Goal: Entertainment & Leisure: Browse casually

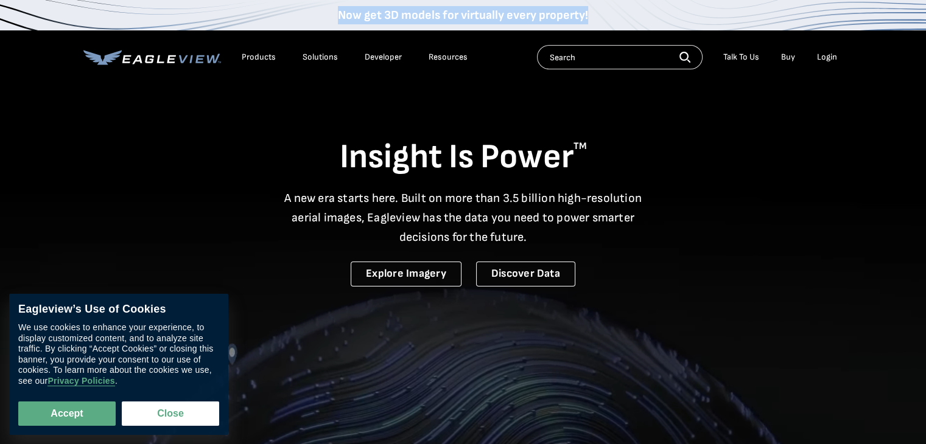
drag, startPoint x: 621, startPoint y: 15, endPoint x: 328, endPoint y: 16, distance: 293.3
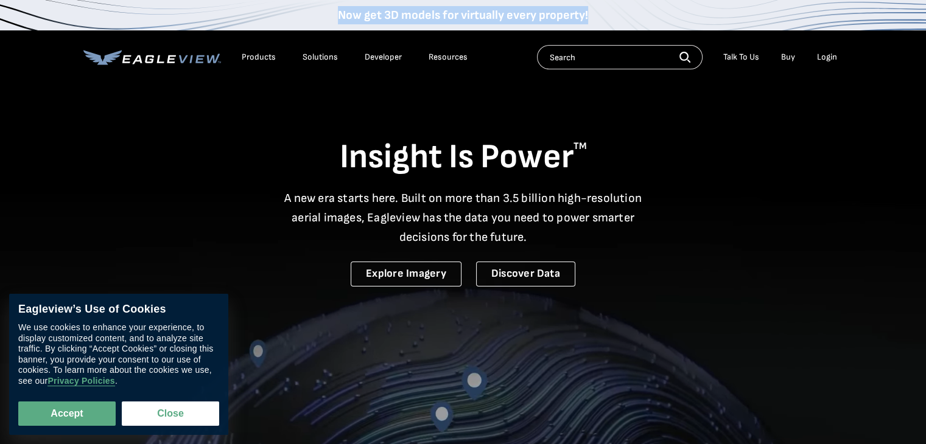
click at [328, 16] on div "Now get 3D models for virtually every property!" at bounding box center [463, 15] width 926 height 30
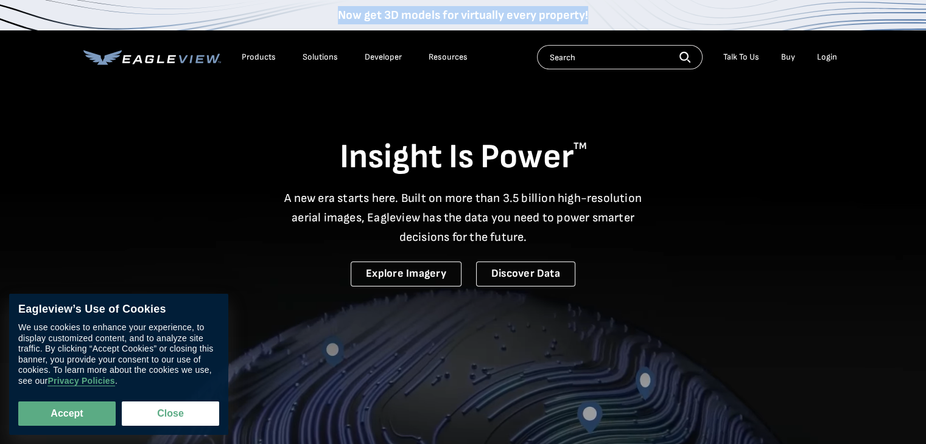
click at [328, 16] on div "Now get 3D models for virtually every property!" at bounding box center [463, 15] width 926 height 30
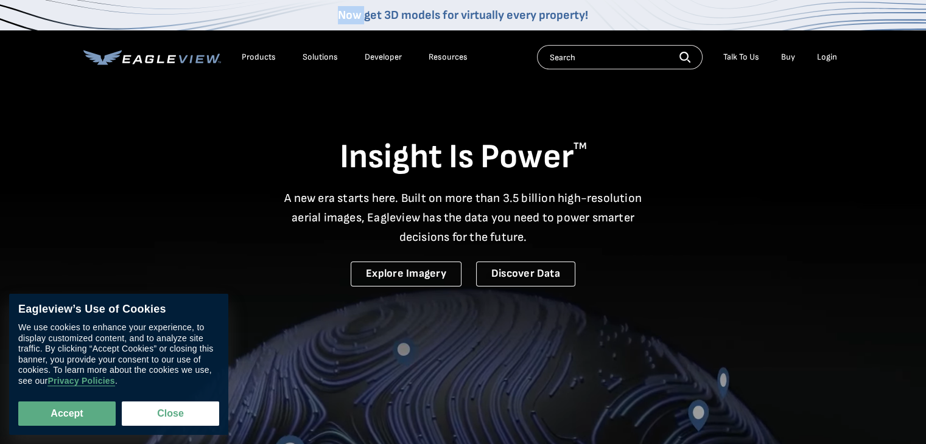
click at [328, 16] on div "Now get 3D models for virtually every property!" at bounding box center [463, 15] width 926 height 30
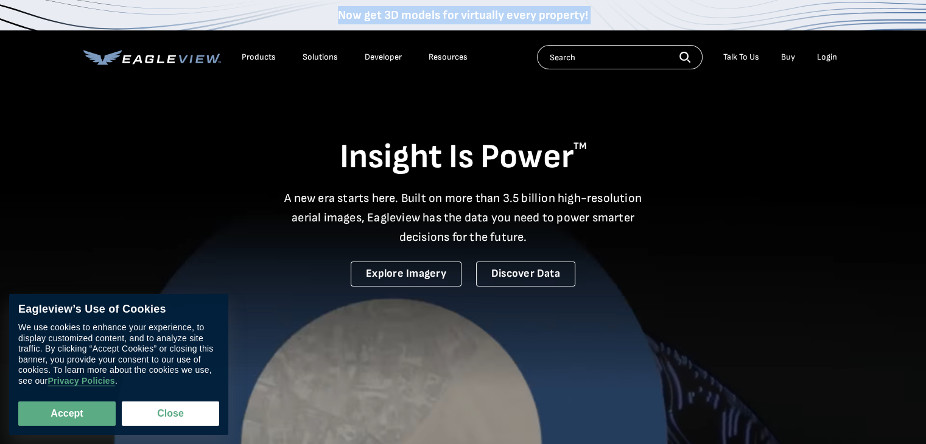
click at [328, 16] on div "Now get 3D models for virtually every property!" at bounding box center [463, 15] width 926 height 30
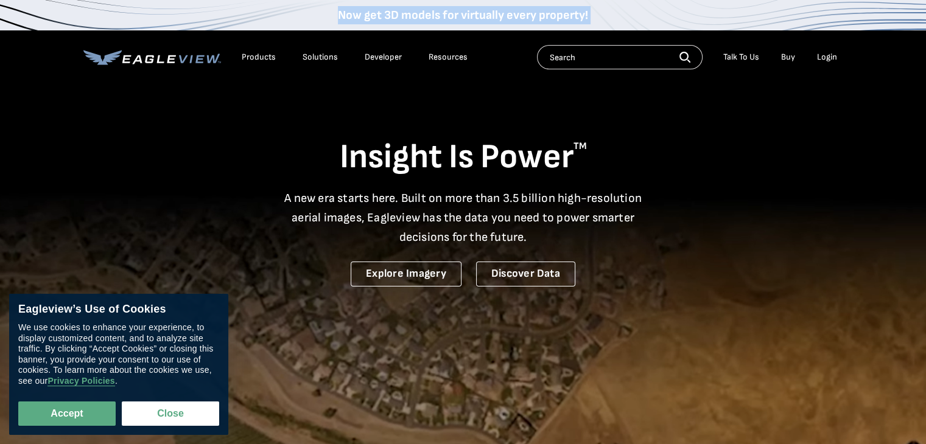
drag, startPoint x: 328, startPoint y: 16, endPoint x: 503, endPoint y: 21, distance: 174.7
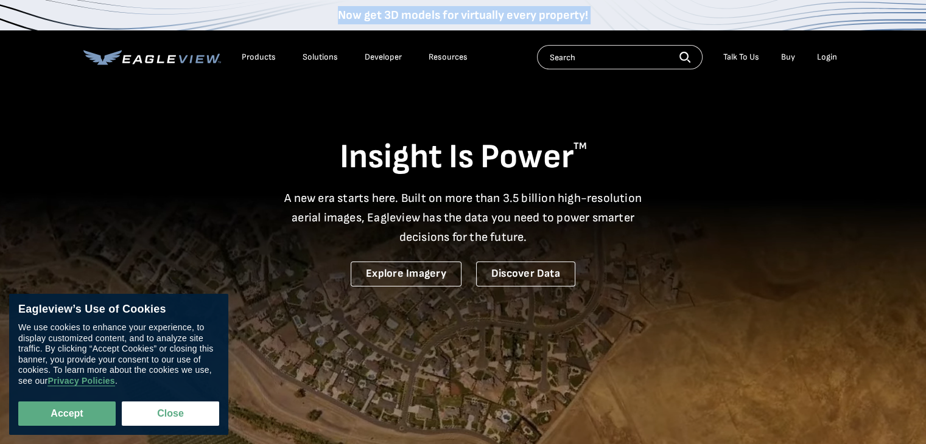
click at [503, 21] on div "Now get 3D models for virtually every property!" at bounding box center [463, 15] width 926 height 30
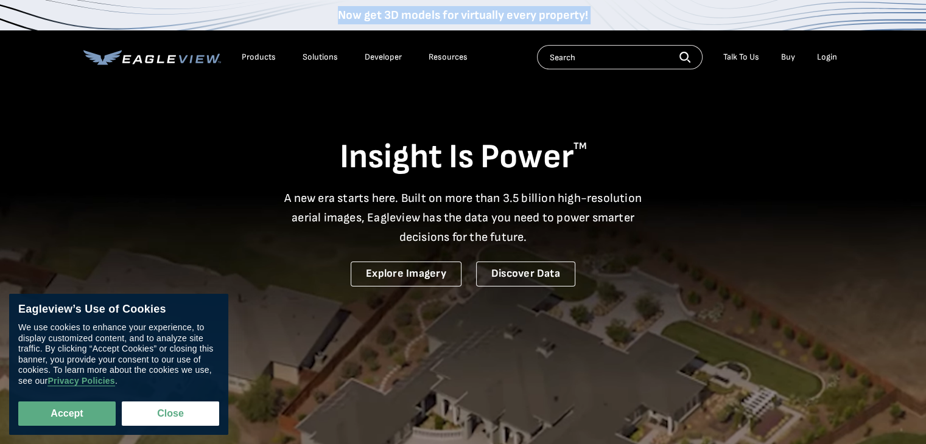
click at [621, 20] on div "Now get 3D models for virtually every property!" at bounding box center [463, 15] width 926 height 30
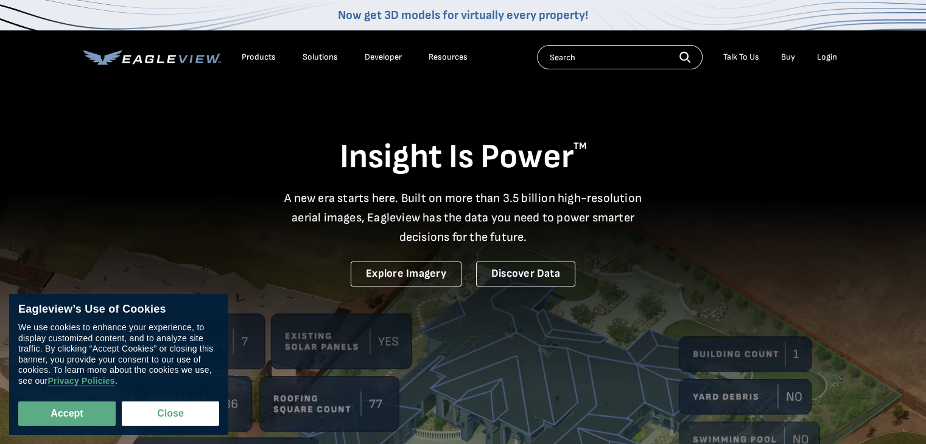
click at [621, 20] on div "Now get 3D models for virtually every property!" at bounding box center [463, 15] width 926 height 30
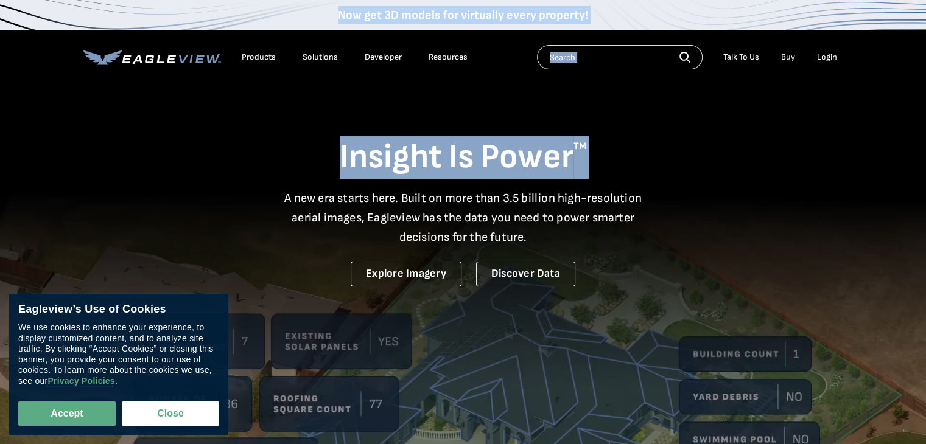
drag, startPoint x: 621, startPoint y: 20, endPoint x: 316, endPoint y: -3, distance: 305.1
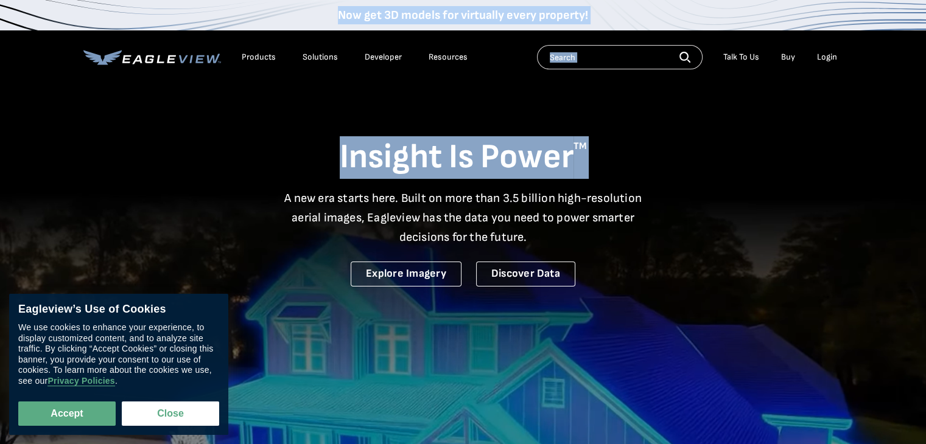
click at [326, 18] on div "Now get 3D models for virtually every property!" at bounding box center [463, 15] width 926 height 30
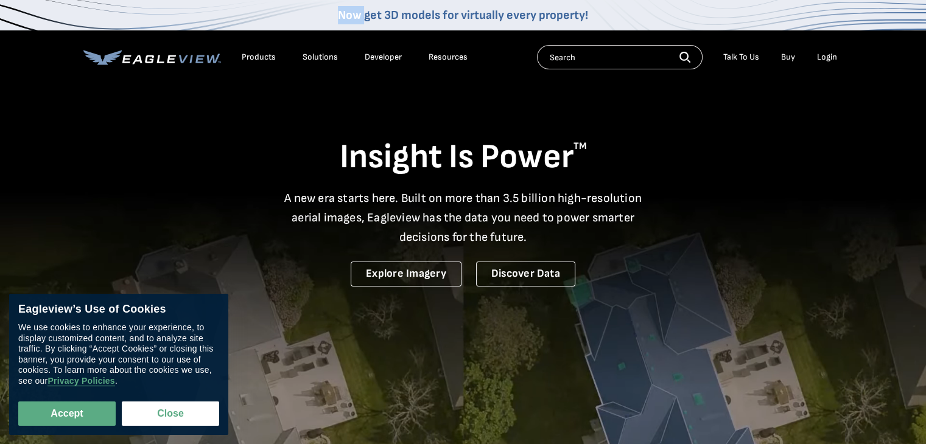
click at [326, 18] on div "Now get 3D models for virtually every property!" at bounding box center [463, 15] width 926 height 30
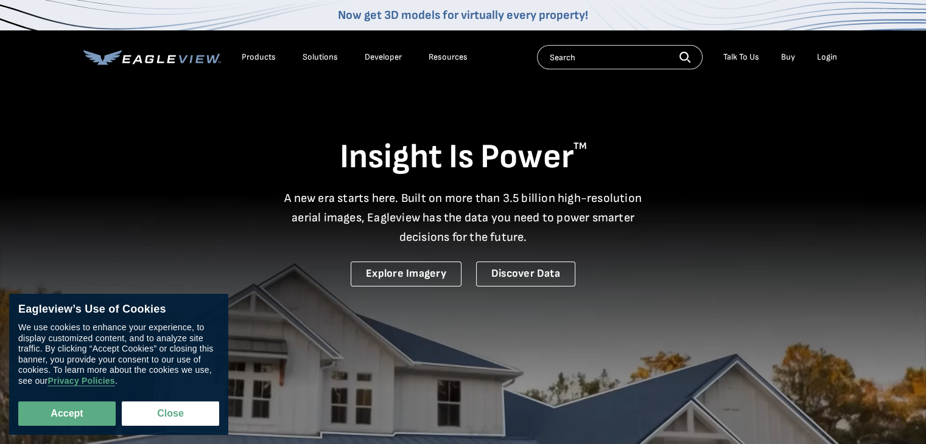
click at [631, 19] on div "Now get 3D models for virtually every property!" at bounding box center [463, 15] width 926 height 30
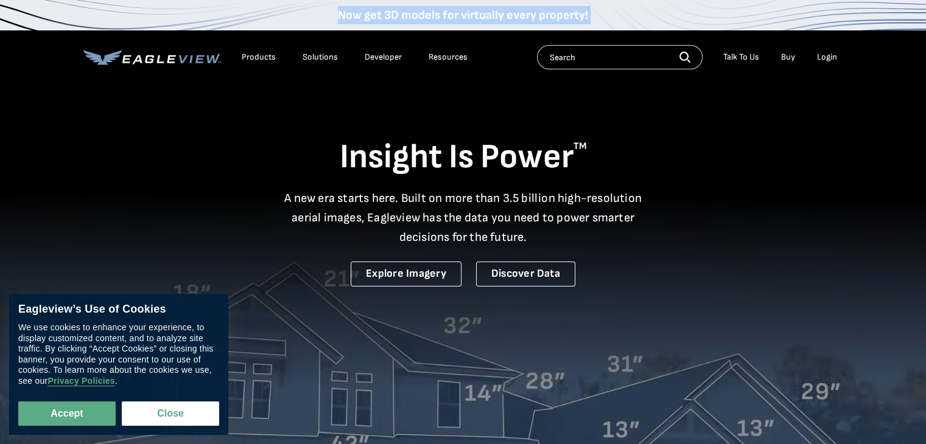
drag, startPoint x: 631, startPoint y: 19, endPoint x: 298, endPoint y: 10, distance: 333.0
click at [298, 10] on div "Now get 3D models for virtually every property!" at bounding box center [463, 15] width 926 height 30
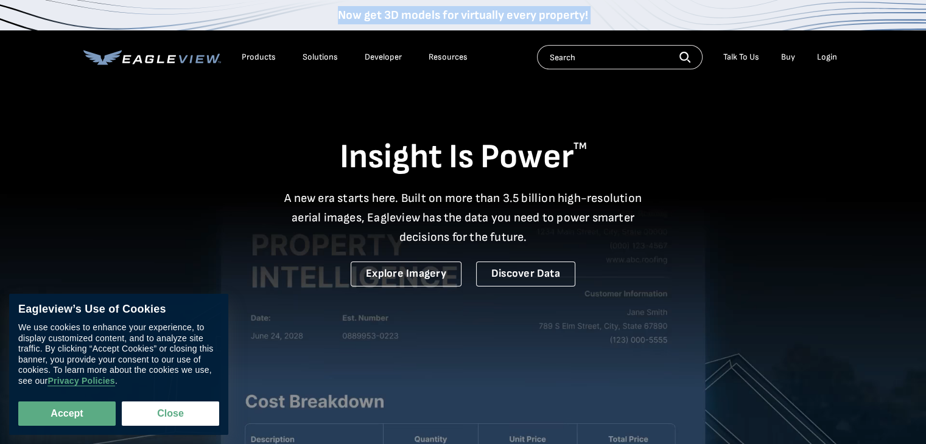
click at [298, 10] on div "Now get 3D models for virtually every property!" at bounding box center [463, 15] width 926 height 30
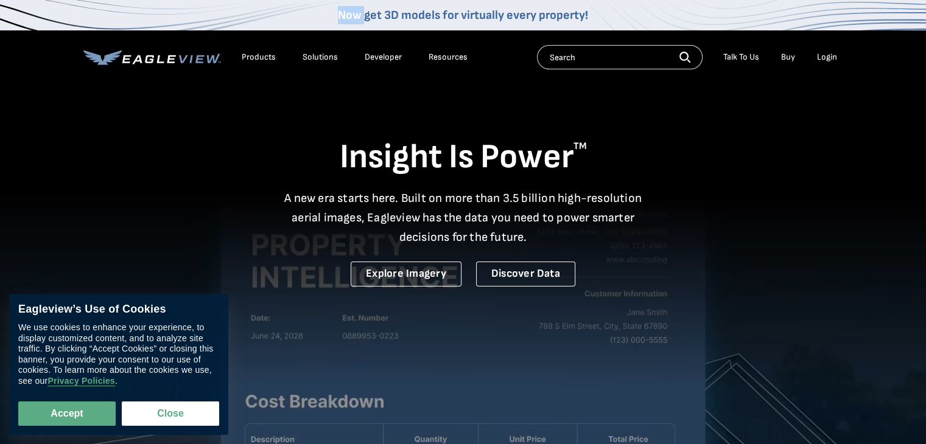
click at [298, 10] on div "Now get 3D models for virtually every property!" at bounding box center [463, 15] width 926 height 30
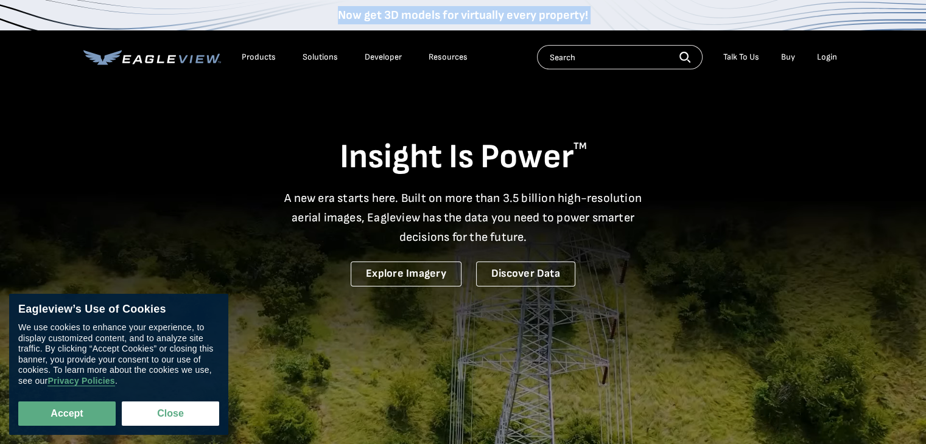
drag, startPoint x: 298, startPoint y: 10, endPoint x: 628, endPoint y: 11, distance: 329.8
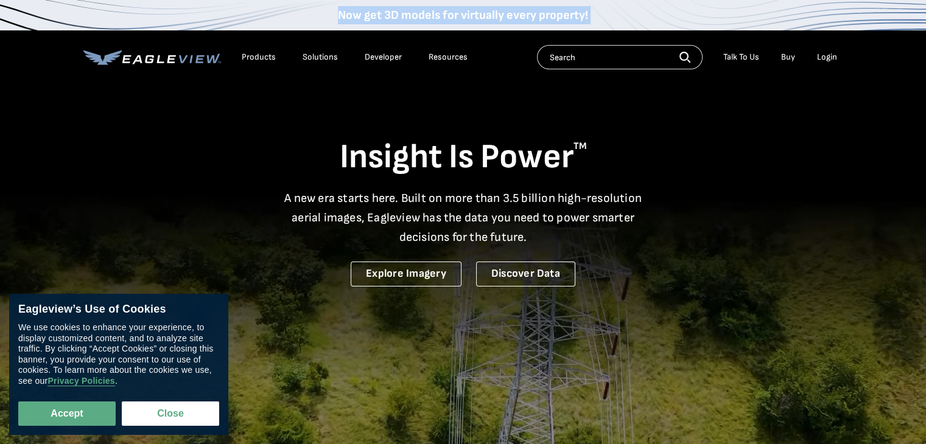
click at [628, 11] on div "Now get 3D models for virtually every property!" at bounding box center [463, 15] width 926 height 30
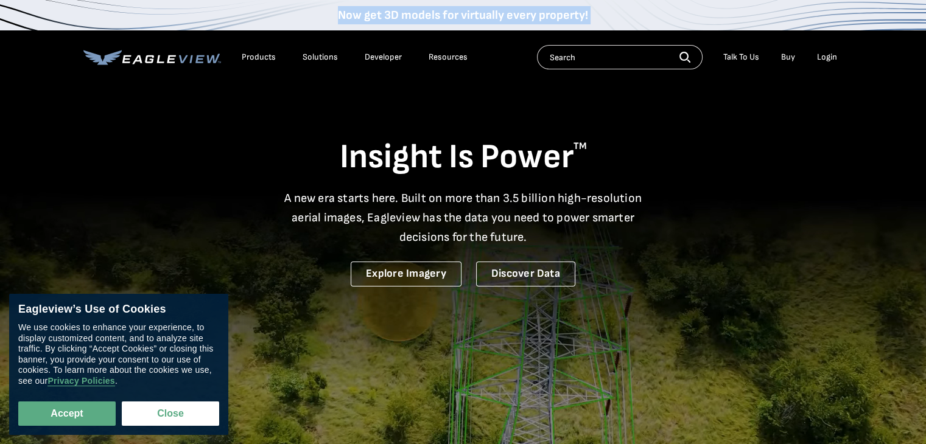
click at [628, 11] on div "Now get 3D models for virtually every property!" at bounding box center [463, 15] width 926 height 30
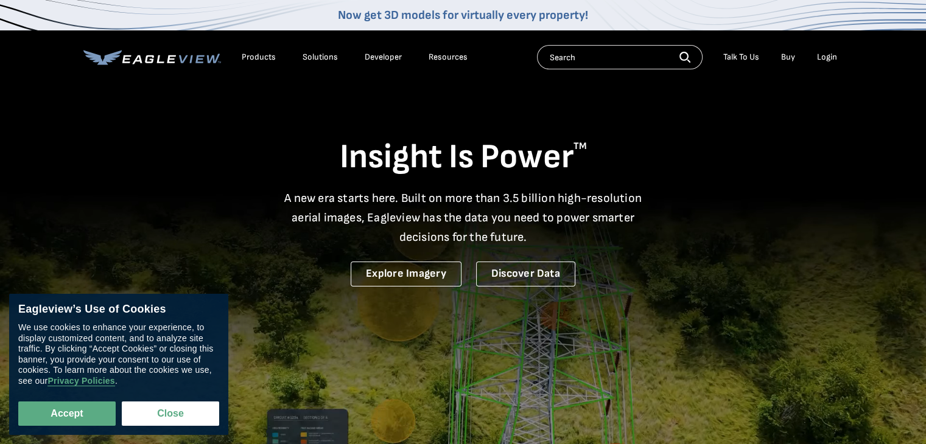
click at [628, 11] on div "Now get 3D models for virtually every property!" at bounding box center [463, 15] width 926 height 30
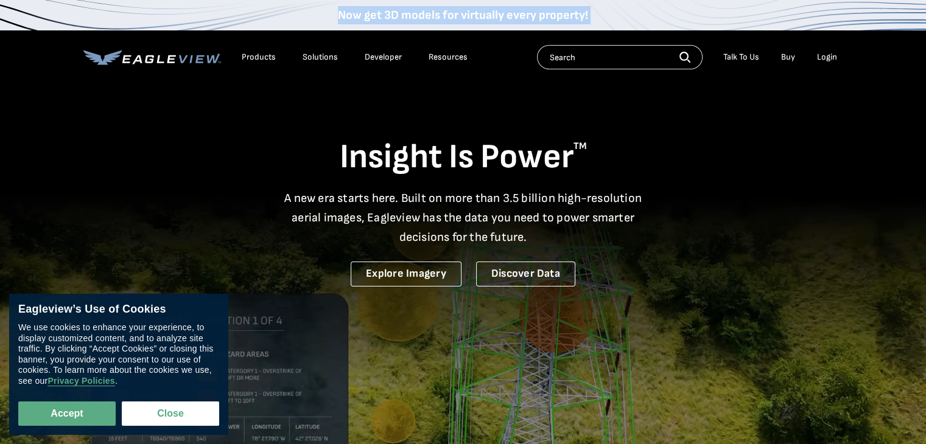
drag, startPoint x: 628, startPoint y: 11, endPoint x: 306, endPoint y: 11, distance: 321.9
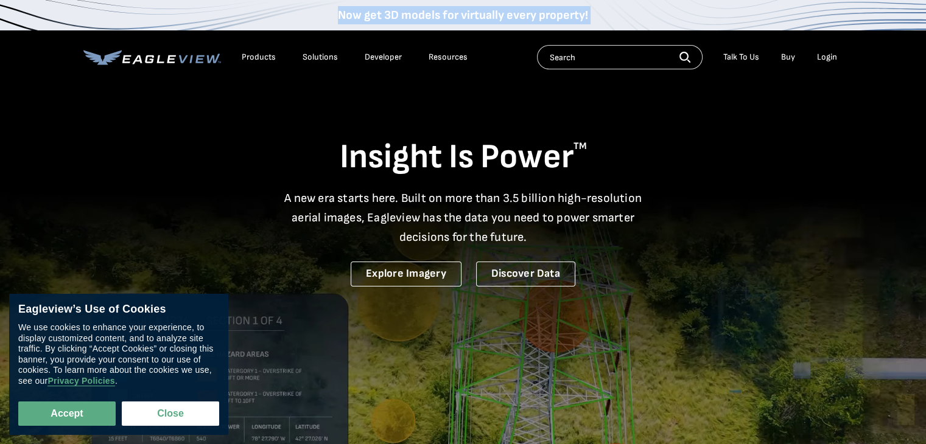
click at [306, 11] on div "Now get 3D models for virtually every property!" at bounding box center [463, 15] width 926 height 30
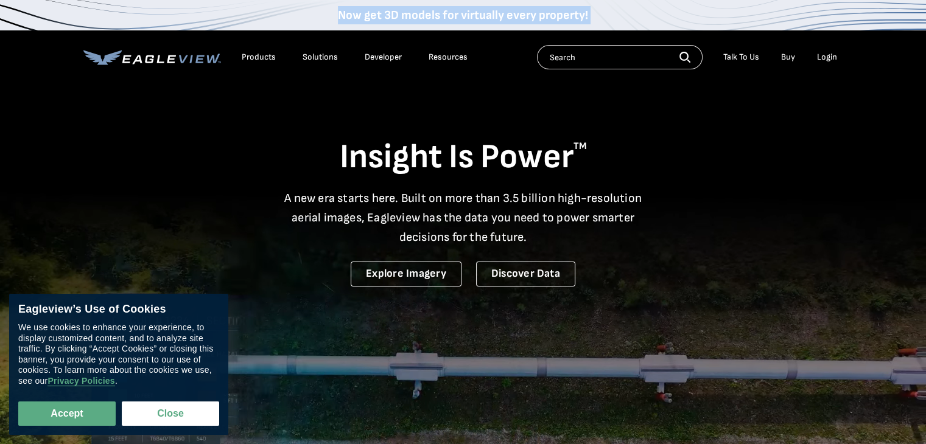
click at [306, 11] on div "Now get 3D models for virtually every property!" at bounding box center [463, 15] width 926 height 30
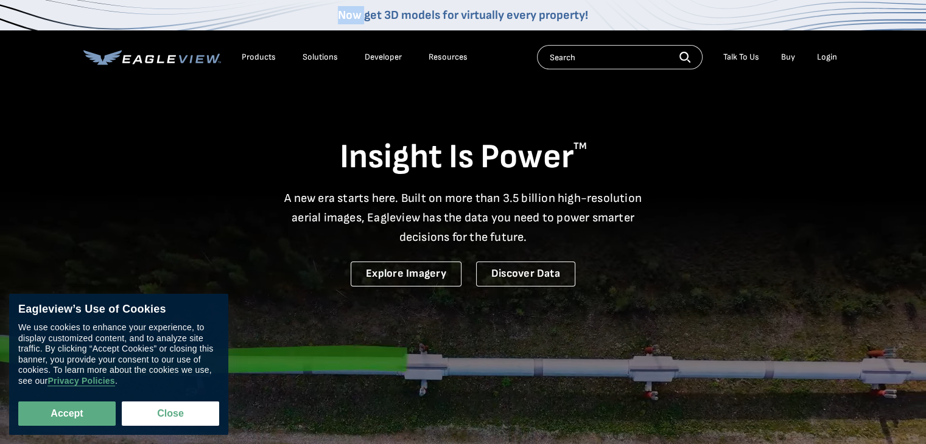
click at [306, 11] on div "Now get 3D models for virtually every property!" at bounding box center [463, 15] width 926 height 30
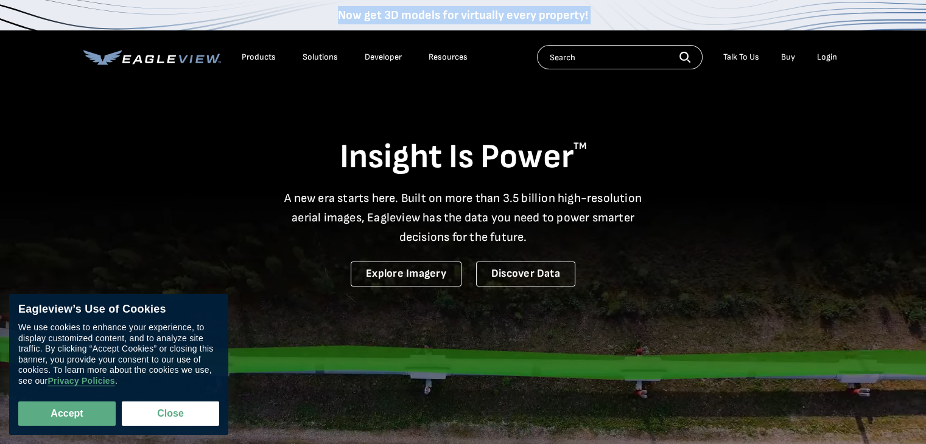
drag, startPoint x: 306, startPoint y: 11, endPoint x: 616, endPoint y: 13, distance: 309.8
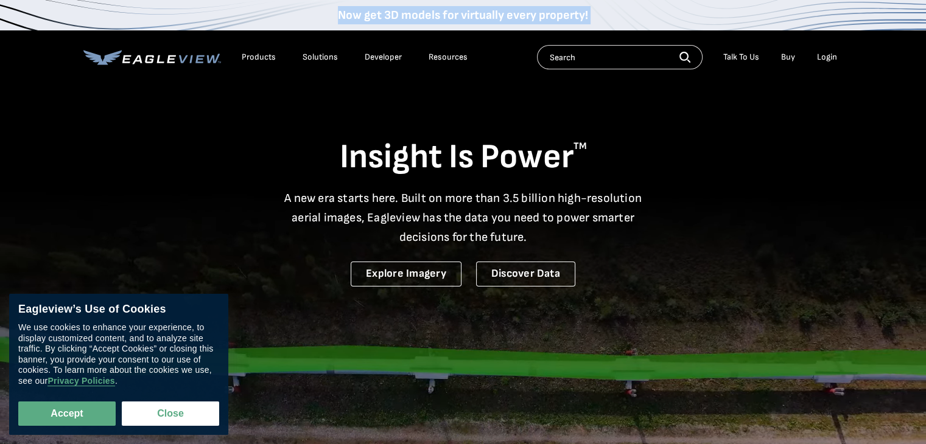
click at [616, 13] on div "Now get 3D models for virtually every property!" at bounding box center [463, 15] width 926 height 30
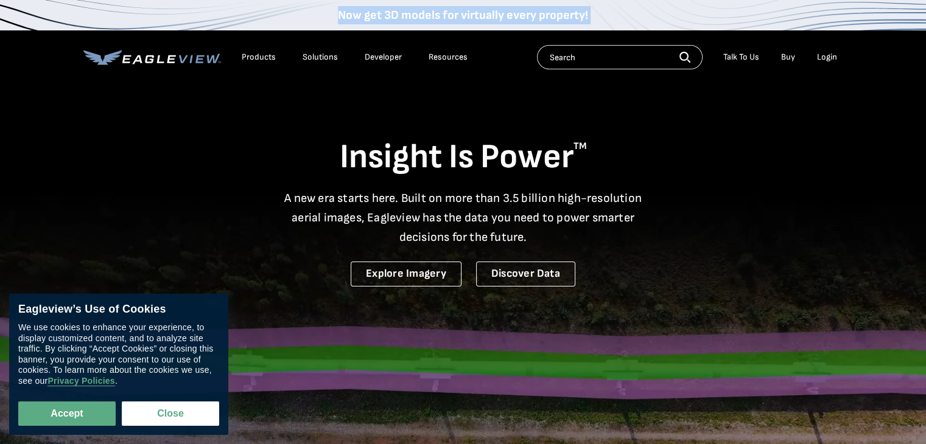
click at [616, 13] on div "Now get 3D models for virtually every property!" at bounding box center [463, 15] width 926 height 30
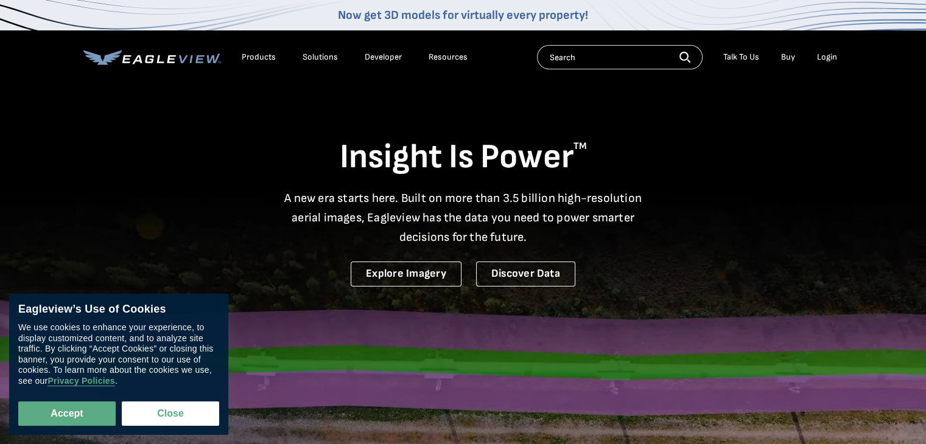
click at [616, 13] on div "Now get 3D models for virtually every property!" at bounding box center [463, 15] width 926 height 30
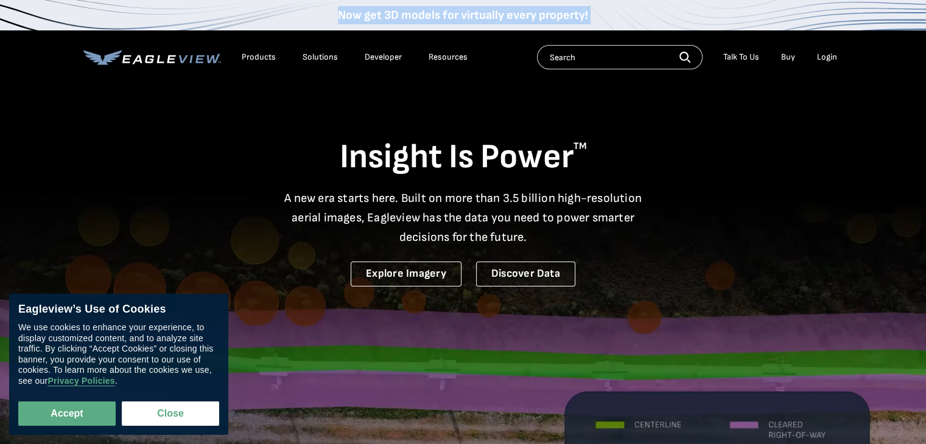
click at [616, 13] on div "Now get 3D models for virtually every property!" at bounding box center [463, 15] width 926 height 30
drag, startPoint x: 616, startPoint y: 13, endPoint x: 299, endPoint y: 8, distance: 316.5
click at [299, 8] on div "Now get 3D models for virtually every property!" at bounding box center [463, 15] width 926 height 30
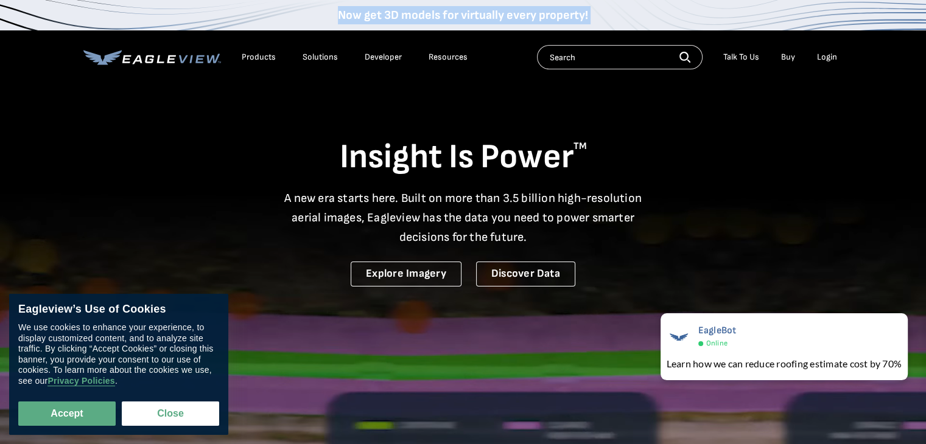
click at [312, 13] on div "Now get 3D models for virtually every property!" at bounding box center [463, 15] width 926 height 30
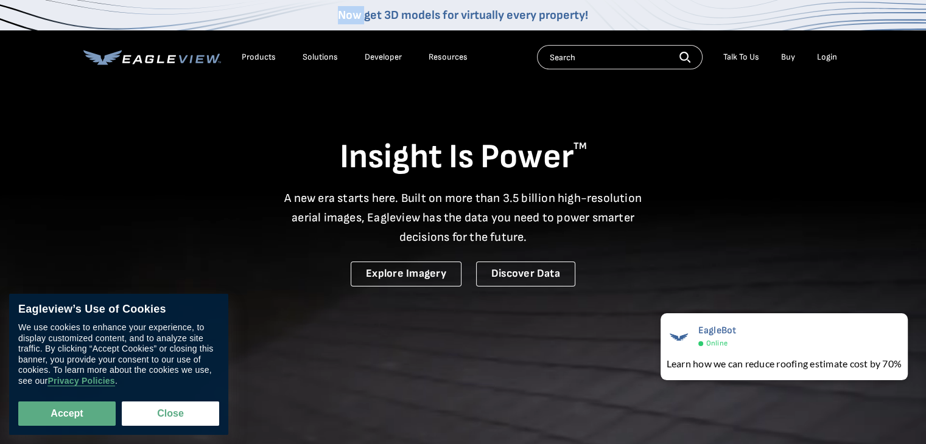
click at [312, 13] on div "Now get 3D models for virtually every property!" at bounding box center [463, 15] width 926 height 30
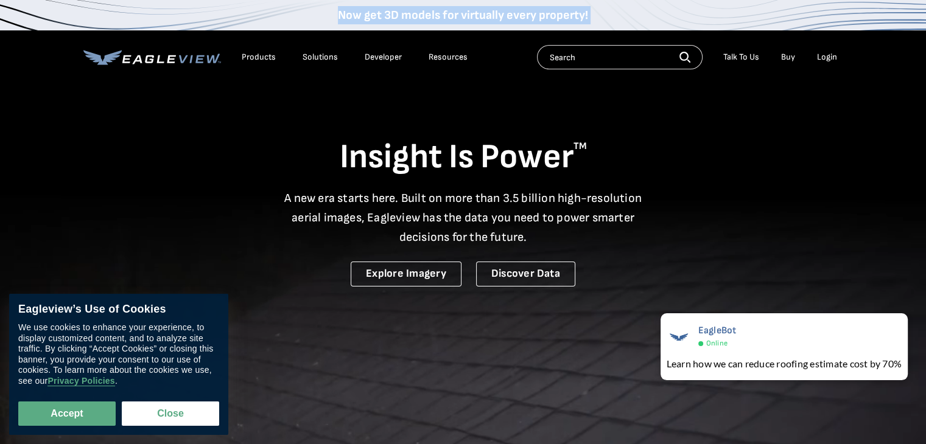
click at [312, 13] on div "Now get 3D models for virtually every property!" at bounding box center [463, 15] width 926 height 30
drag, startPoint x: 312, startPoint y: 13, endPoint x: 638, endPoint y: 24, distance: 326.4
click at [638, 24] on div "Now get 3D models for virtually every property!" at bounding box center [463, 15] width 926 height 30
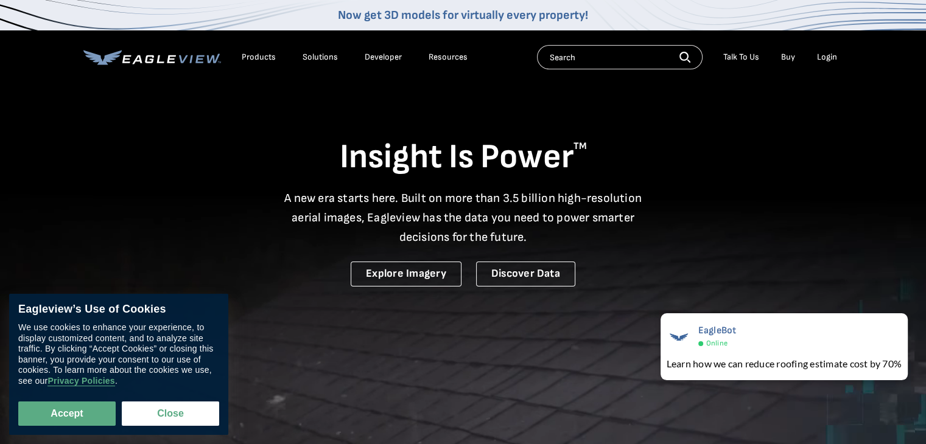
click at [638, 24] on div "Now get 3D models for virtually every property!" at bounding box center [463, 15] width 926 height 30
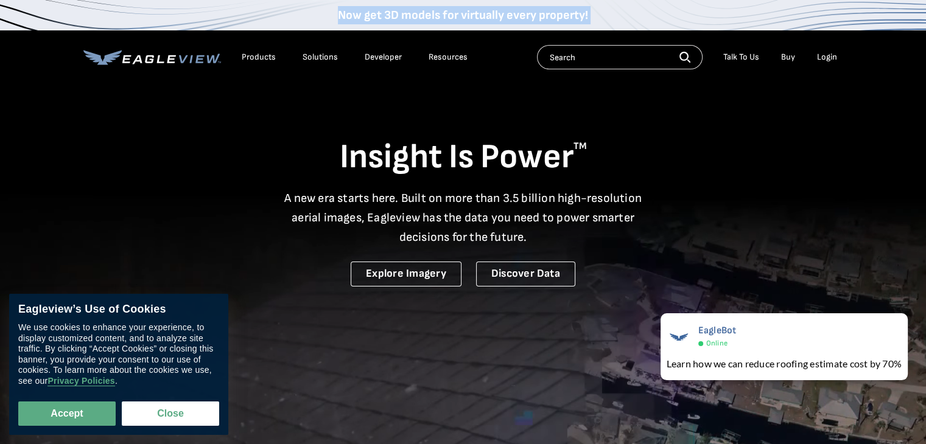
drag, startPoint x: 638, startPoint y: 24, endPoint x: 305, endPoint y: 8, distance: 332.7
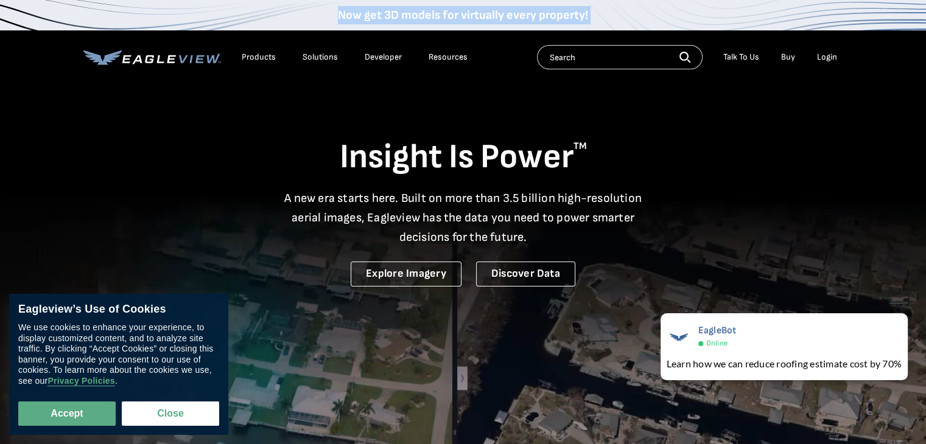
click at [305, 8] on div "Now get 3D models for virtually every property!" at bounding box center [463, 15] width 926 height 30
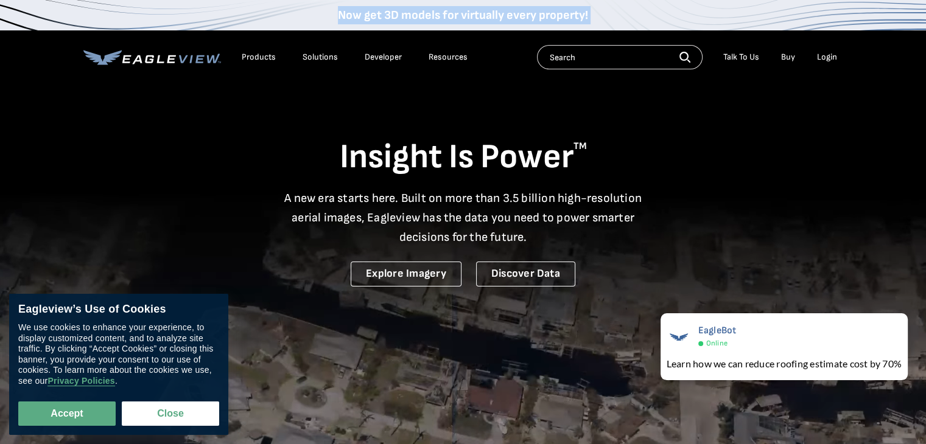
click at [305, 8] on div "Now get 3D models for virtually every property!" at bounding box center [463, 15] width 926 height 30
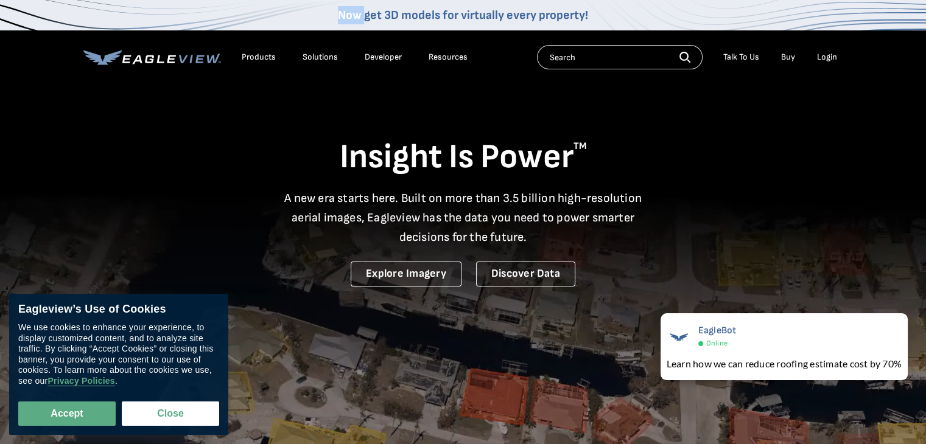
click at [305, 8] on div "Now get 3D models for virtually every property!" at bounding box center [463, 15] width 926 height 30
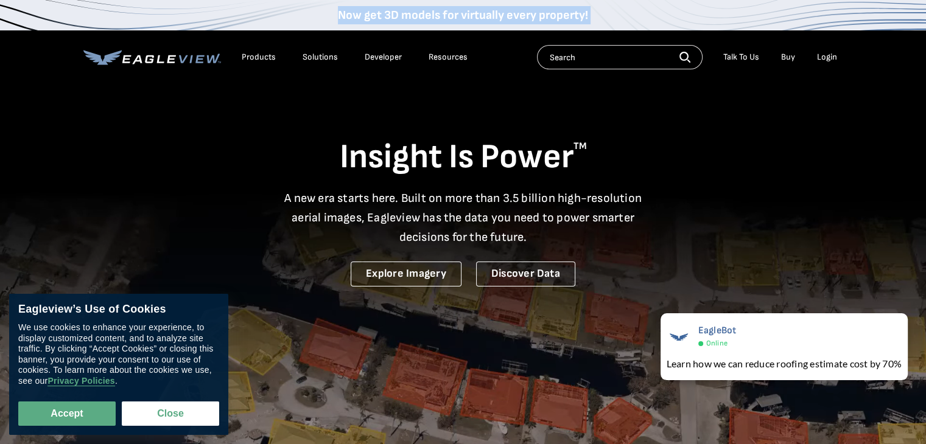
drag, startPoint x: 305, startPoint y: 8, endPoint x: 606, endPoint y: 17, distance: 300.8
click at [606, 17] on div "Now get 3D models for virtually every property!" at bounding box center [463, 15] width 926 height 30
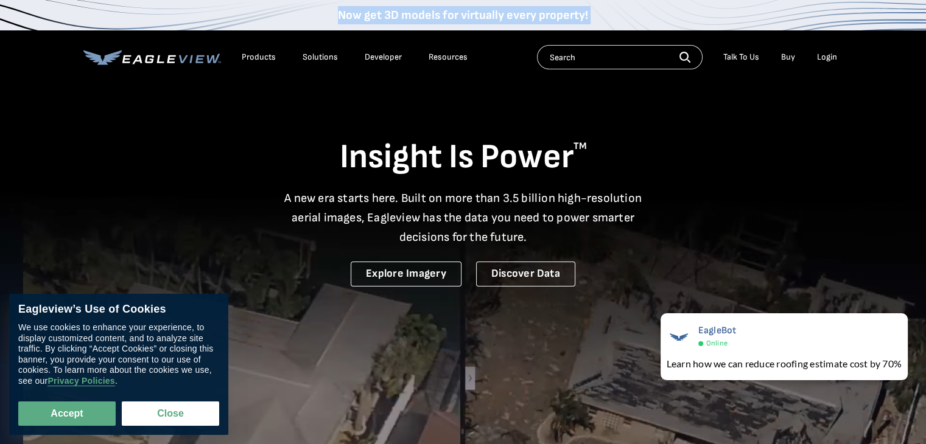
click at [606, 17] on div "Now get 3D models for virtually every property!" at bounding box center [463, 15] width 926 height 30
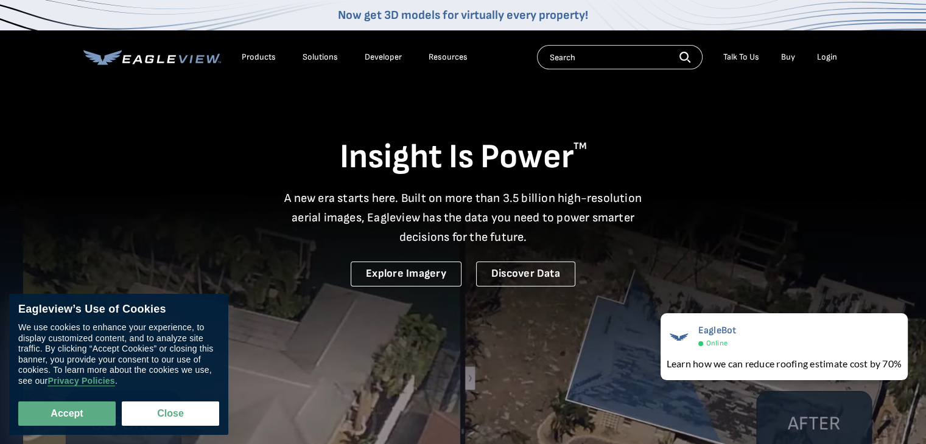
click at [606, 17] on div "Now get 3D models for virtually every property!" at bounding box center [463, 15] width 926 height 30
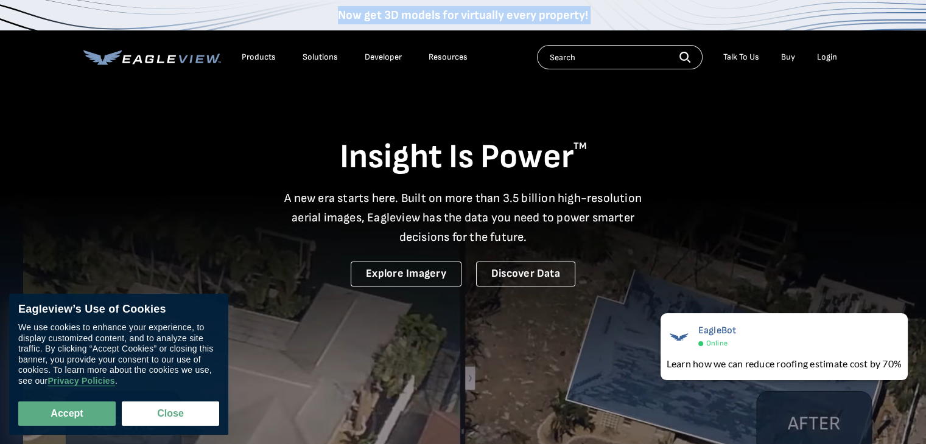
drag, startPoint x: 606, startPoint y: 17, endPoint x: 326, endPoint y: 10, distance: 280.0
click at [326, 10] on div "Now get 3D models for virtually every property!" at bounding box center [463, 15] width 926 height 30
click at [613, 21] on div "Now get 3D models for virtually every property!" at bounding box center [463, 15] width 926 height 30
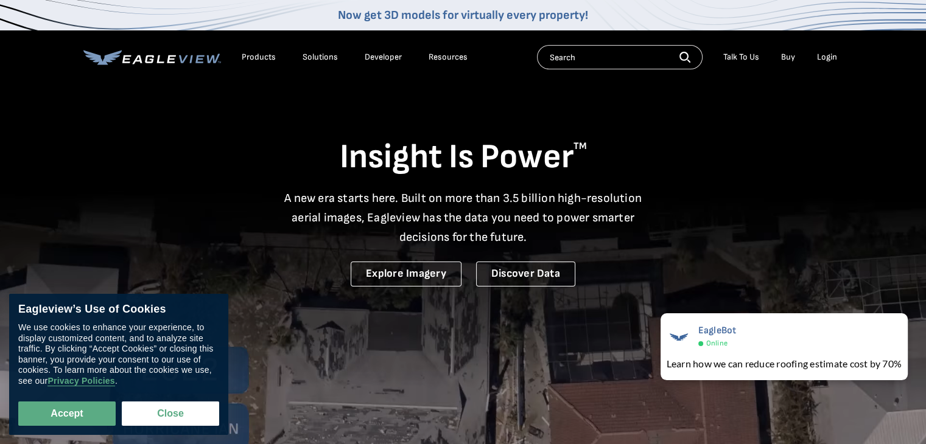
click at [613, 21] on div "Now get 3D models for virtually every property!" at bounding box center [463, 15] width 926 height 30
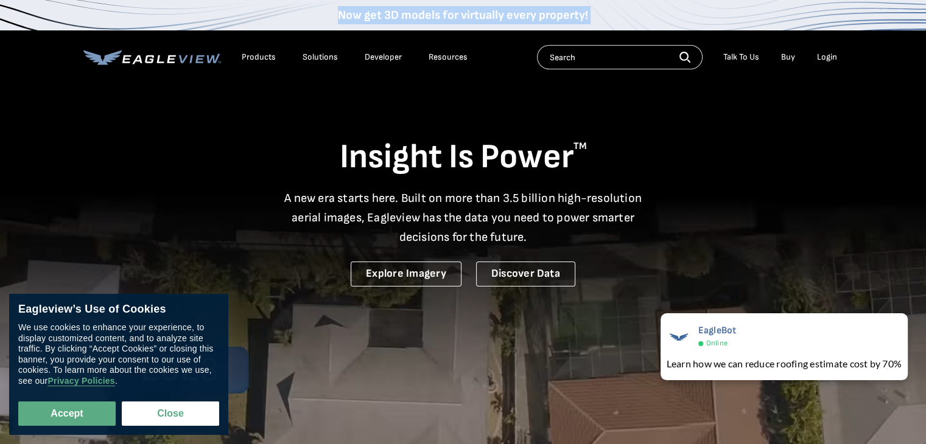
drag, startPoint x: 613, startPoint y: 21, endPoint x: 604, endPoint y: 25, distance: 9.8
click at [604, 25] on div "Now get 3D models for virtually every property!" at bounding box center [463, 15] width 926 height 30
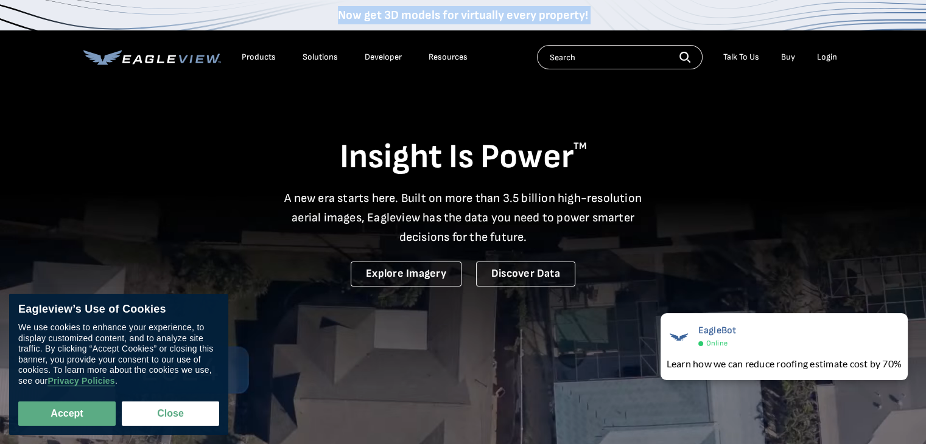
click at [613, 17] on div "Now get 3D models for virtually every property!" at bounding box center [463, 15] width 926 height 30
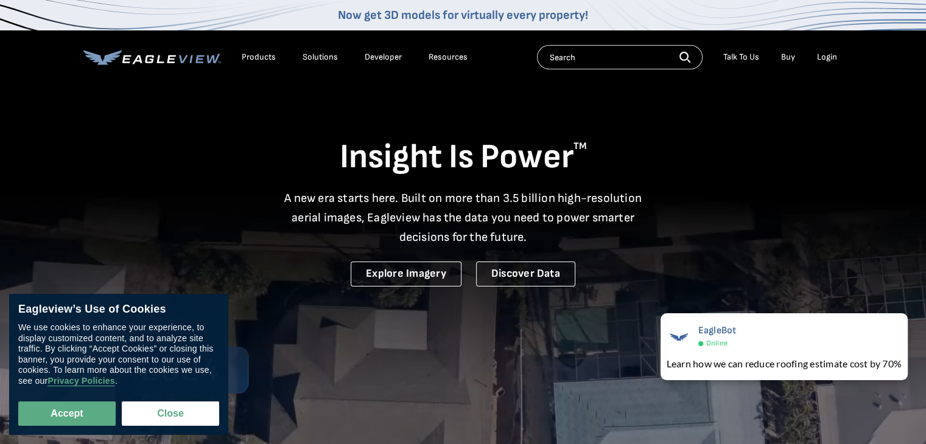
click at [613, 17] on div "Now get 3D models for virtually every property!" at bounding box center [463, 15] width 926 height 30
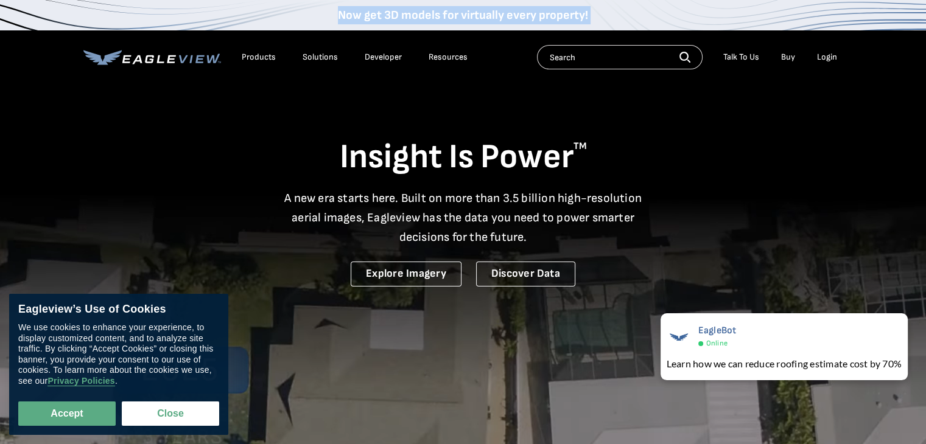
drag, startPoint x: 613, startPoint y: 17, endPoint x: 312, endPoint y: -1, distance: 301.7
click at [312, 0] on div "Now get 3D models for virtually every property!" at bounding box center [463, 15] width 926 height 30
click at [321, 12] on div "Now get 3D models for virtually every property!" at bounding box center [463, 15] width 926 height 30
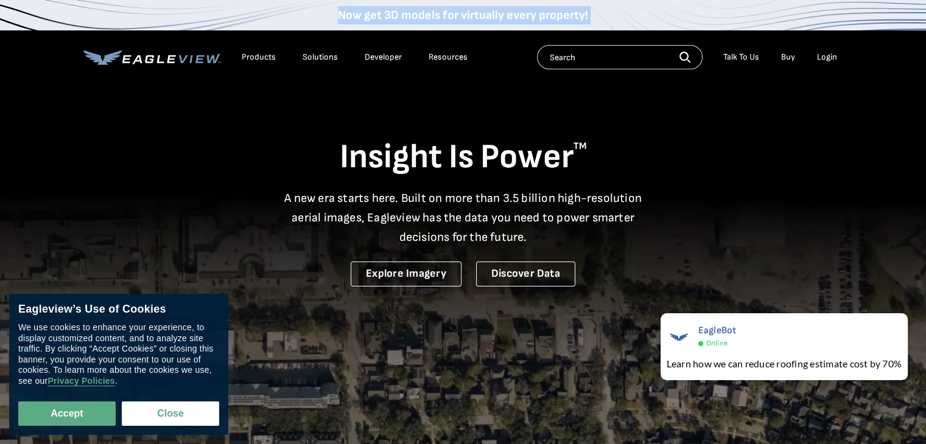
drag, startPoint x: 321, startPoint y: 12, endPoint x: 602, endPoint y: 16, distance: 281.2
click at [602, 16] on div "Now get 3D models for virtually every property!" at bounding box center [463, 15] width 926 height 30
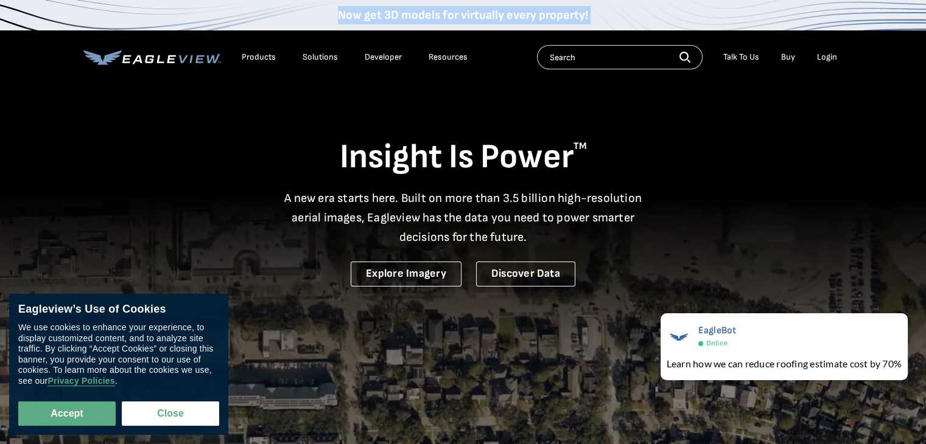
click at [317, 18] on div "Now get 3D models for virtually every property!" at bounding box center [463, 15] width 926 height 30
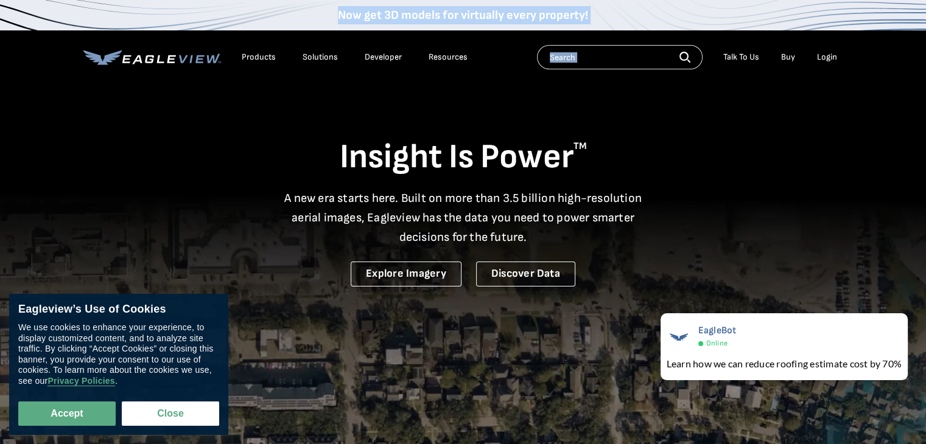
drag, startPoint x: 317, startPoint y: 18, endPoint x: 638, endPoint y: 32, distance: 321.0
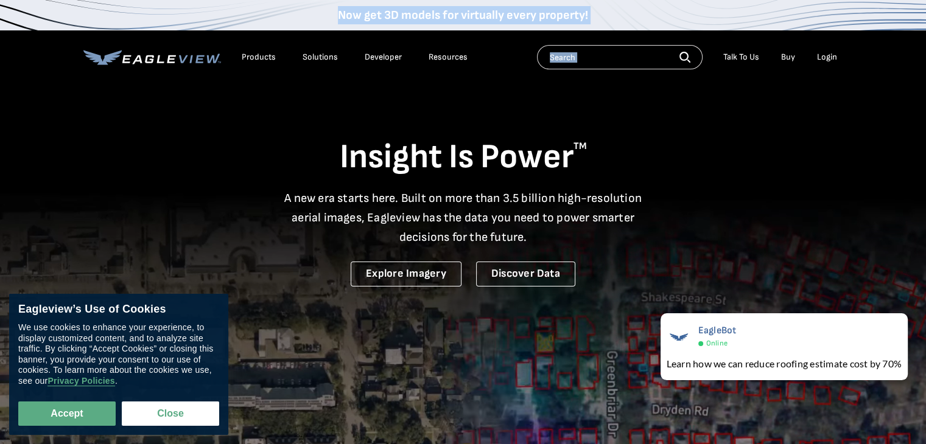
click at [638, 32] on nav "Now get 3D models for virtually every property! Products Solutions Developer Re…" at bounding box center [463, 42] width 926 height 84
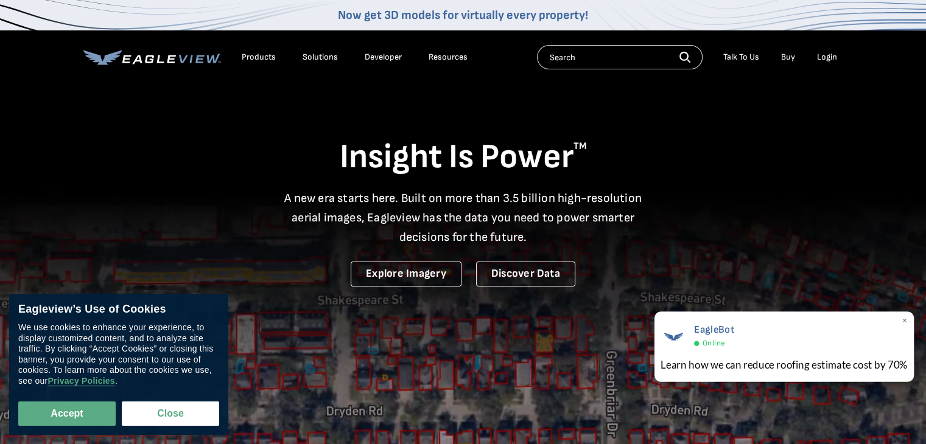
click at [904, 319] on span "×" at bounding box center [904, 321] width 7 height 13
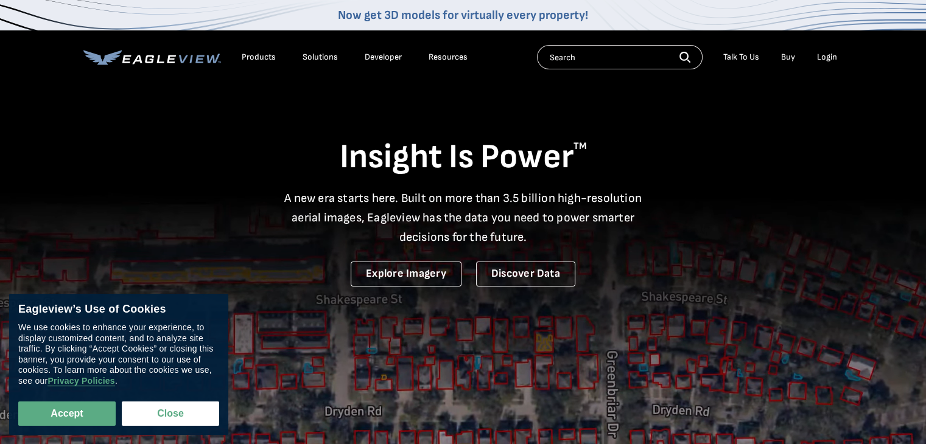
click at [332, 141] on h1 "Insight Is Power TM" at bounding box center [462, 157] width 759 height 43
drag, startPoint x: 332, startPoint y: 141, endPoint x: 569, endPoint y: 236, distance: 255.6
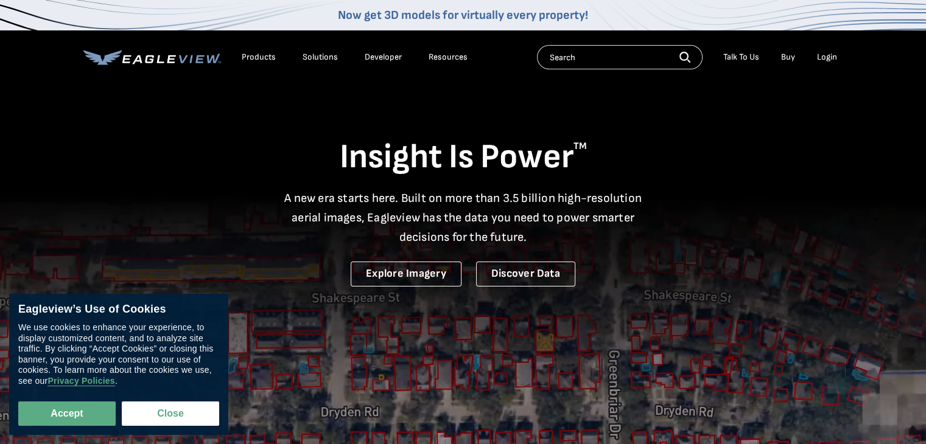
click at [569, 236] on div "Insight Is Power TM A new era starts here. Built on more than 3.5 billion high-…" at bounding box center [462, 185] width 759 height 204
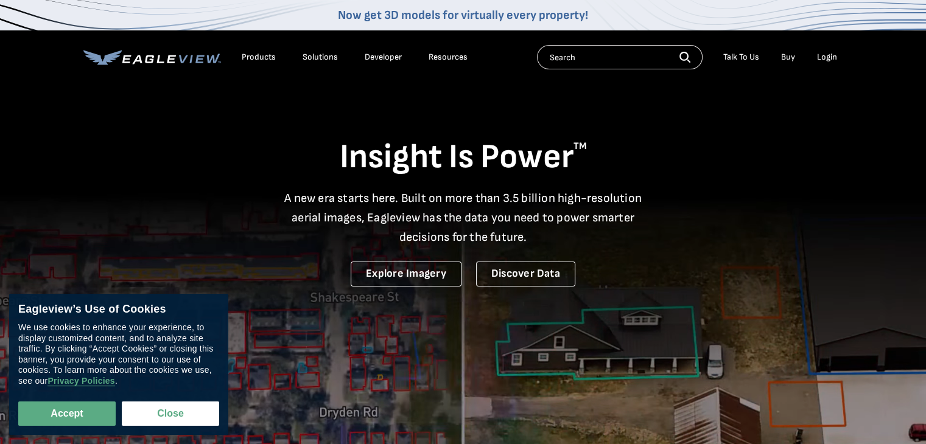
click at [569, 236] on p "A new era starts here. Built on more than 3.5 billion high-resolution aerial im…" at bounding box center [463, 218] width 372 height 58
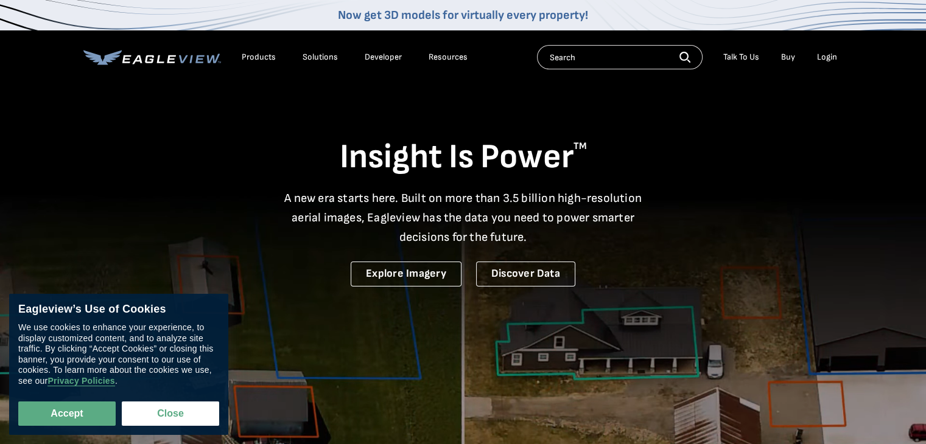
click at [569, 236] on p "A new era starts here. Built on more than 3.5 billion high-resolution aerial im…" at bounding box center [463, 218] width 372 height 58
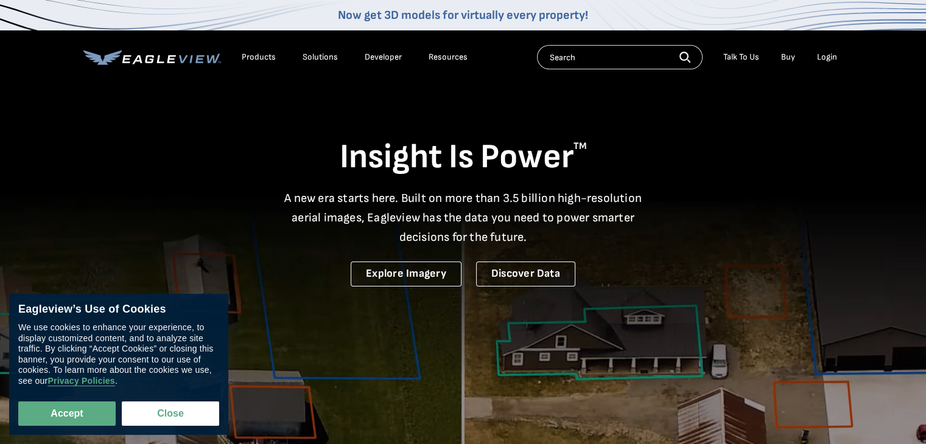
click at [307, 148] on h1 "Insight Is Power TM" at bounding box center [462, 157] width 759 height 43
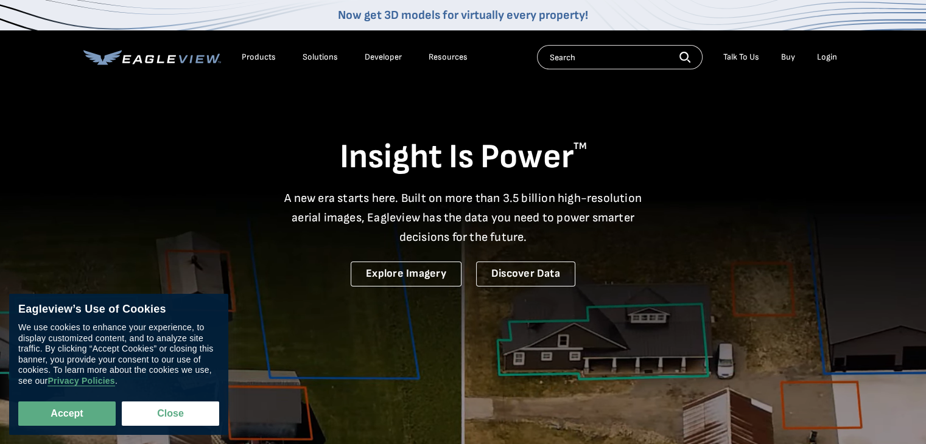
drag, startPoint x: 307, startPoint y: 148, endPoint x: 593, endPoint y: 283, distance: 316.1
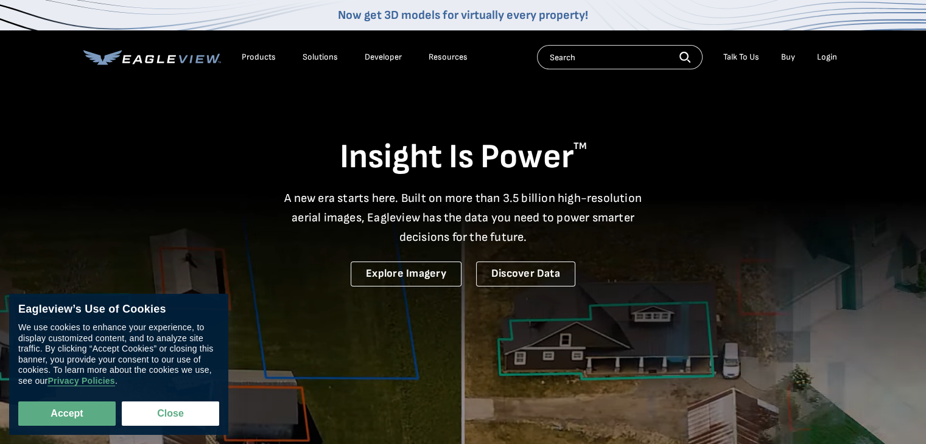
click at [593, 283] on div "Insight Is Power TM A new era starts here. Built on more than 3.5 billion high-…" at bounding box center [462, 185] width 759 height 204
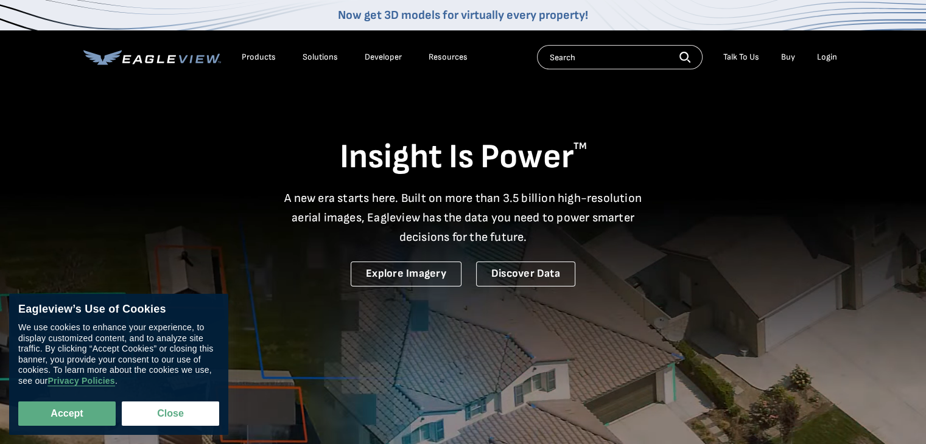
click at [582, 290] on video at bounding box center [463, 320] width 926 height 640
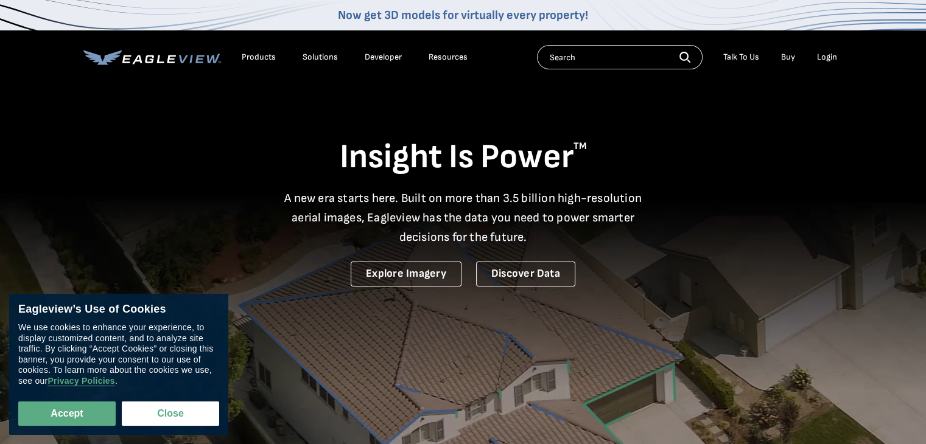
drag, startPoint x: 582, startPoint y: 290, endPoint x: 407, endPoint y: 167, distance: 213.6
click at [407, 167] on section "Insight Is Power TM A new era starts here. Built on more than 3.5 billion high-…" at bounding box center [463, 320] width 926 height 640
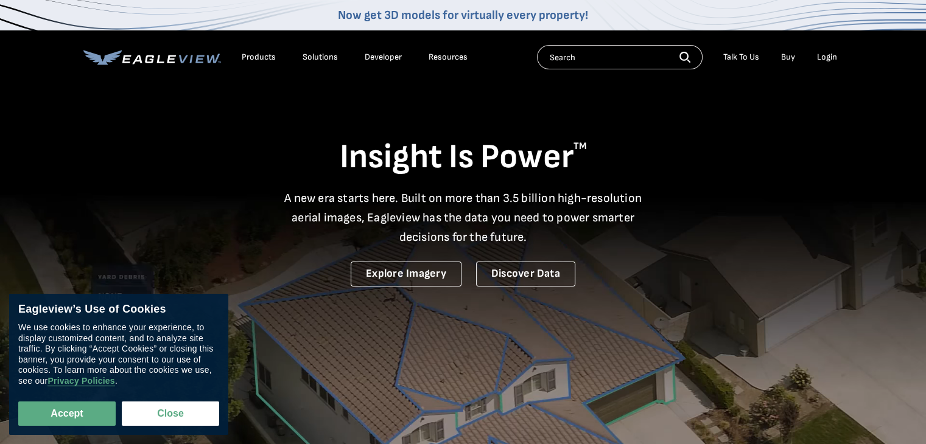
click at [310, 131] on div "Insight Is Power TM A new era starts here. Built on more than 3.5 billion high-…" at bounding box center [462, 185] width 759 height 204
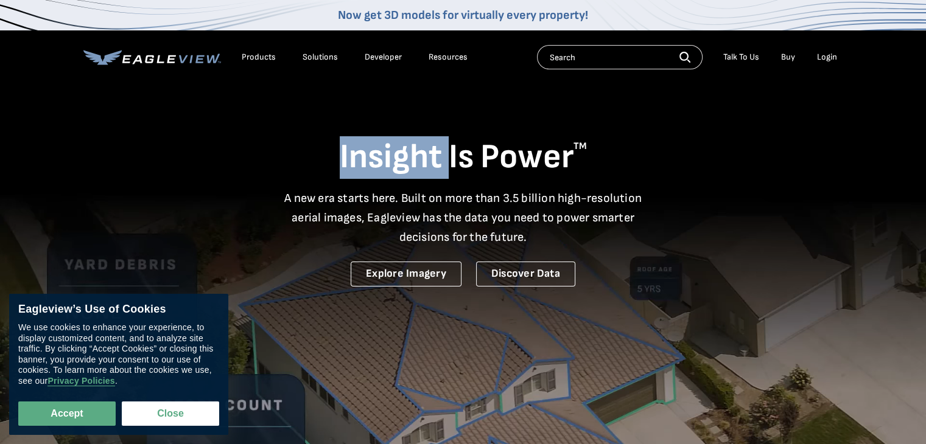
click at [310, 131] on div "Insight Is Power TM A new era starts here. Built on more than 3.5 billion high-…" at bounding box center [462, 185] width 759 height 204
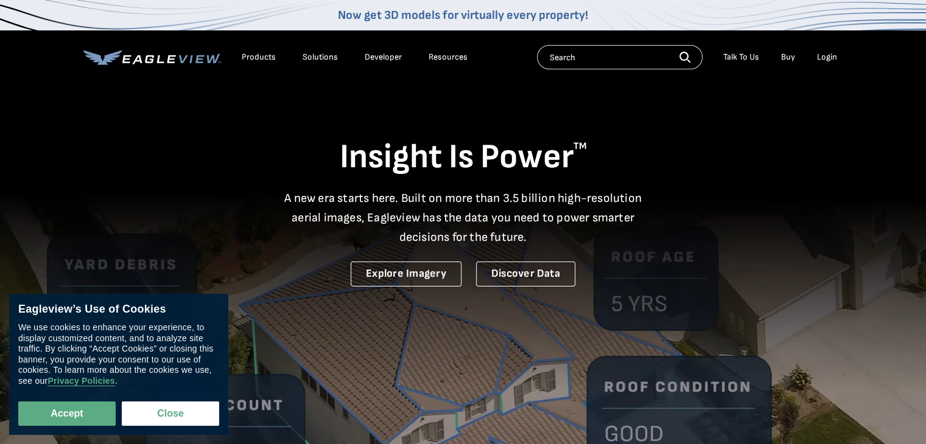
drag, startPoint x: 310, startPoint y: 131, endPoint x: 529, endPoint y: 345, distance: 305.5
click at [529, 345] on section "Insight Is Power TM A new era starts here. Built on more than 3.5 billion high-…" at bounding box center [463, 320] width 926 height 640
click at [444, 315] on video at bounding box center [463, 320] width 926 height 640
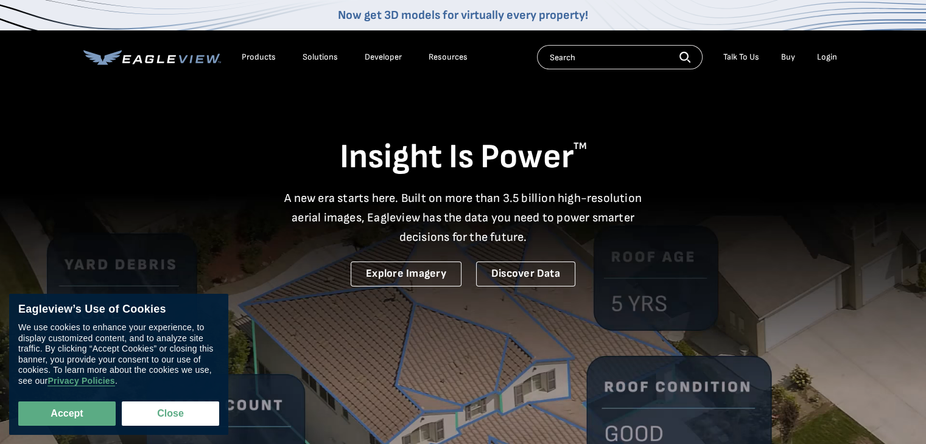
click at [607, 324] on video at bounding box center [463, 320] width 926 height 640
drag, startPoint x: 607, startPoint y: 324, endPoint x: 365, endPoint y: 144, distance: 302.3
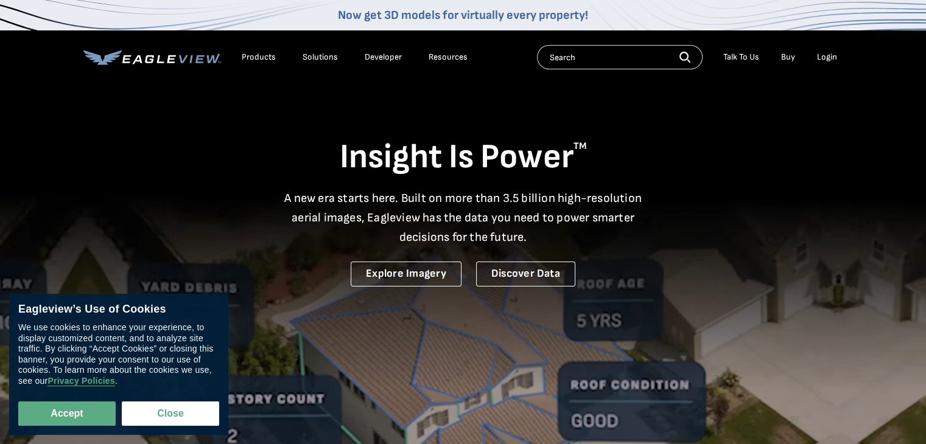
click at [365, 144] on section "Insight Is Power TM A new era starts here. Built on more than 3.5 billion high-…" at bounding box center [463, 320] width 926 height 640
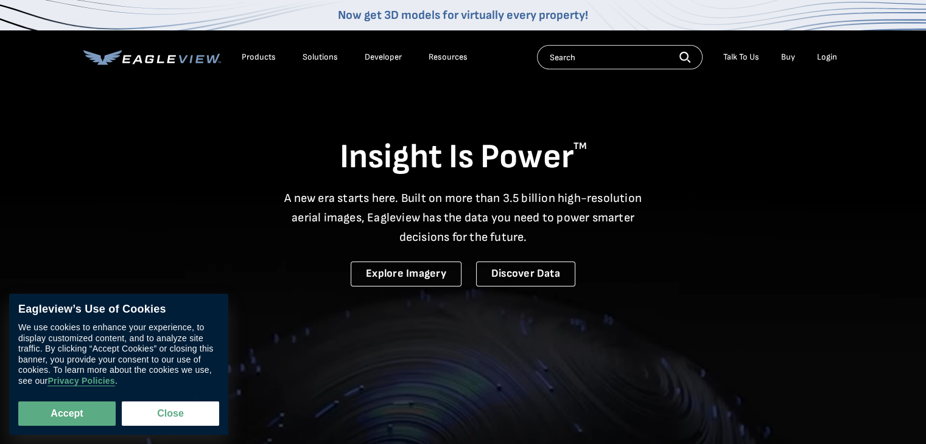
click at [365, 144] on h1 "Insight Is Power TM" at bounding box center [462, 157] width 759 height 43
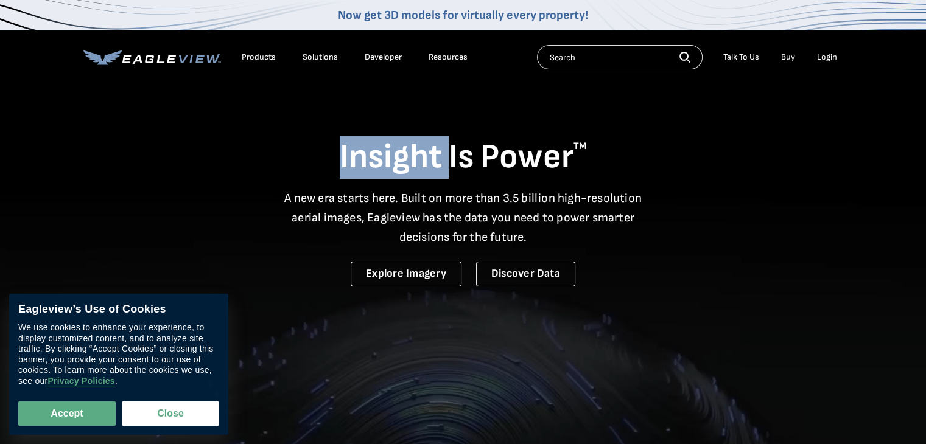
click at [365, 144] on h1 "Insight Is Power TM" at bounding box center [462, 157] width 759 height 43
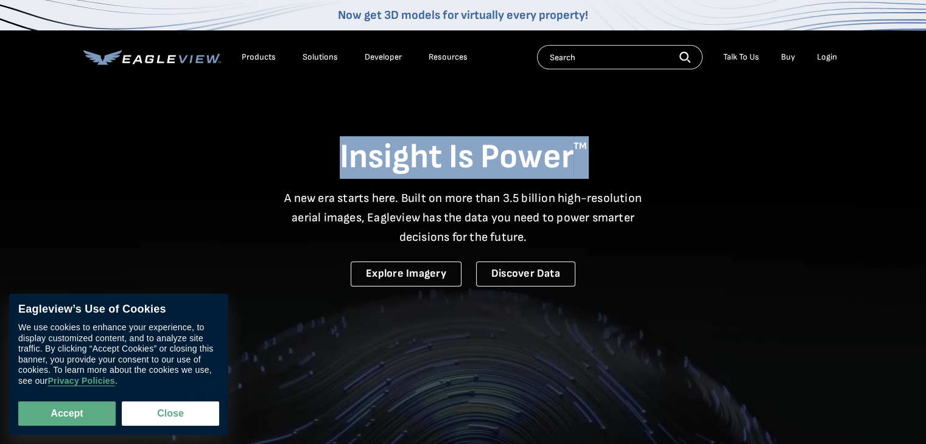
click at [365, 144] on h1 "Insight Is Power TM" at bounding box center [462, 157] width 759 height 43
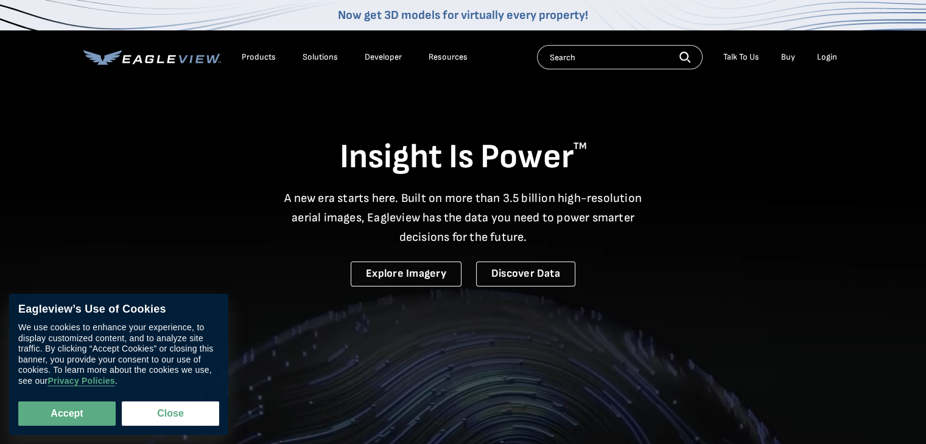
drag, startPoint x: 365, startPoint y: 144, endPoint x: 548, endPoint y: 316, distance: 251.0
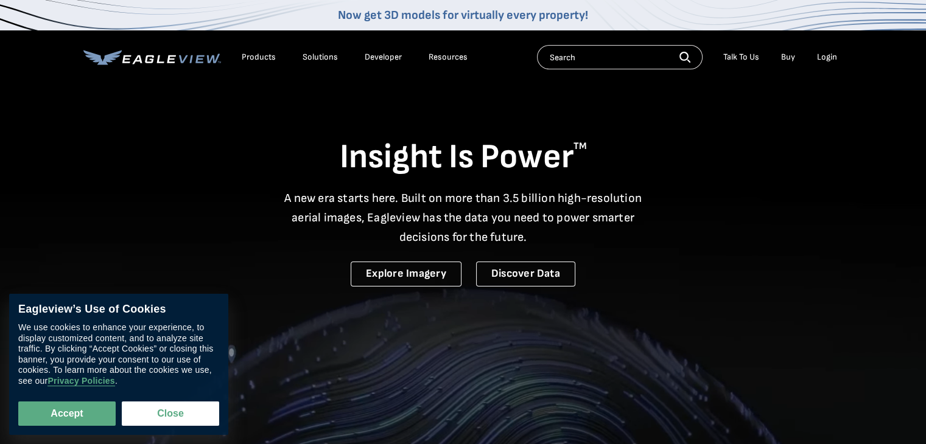
click at [548, 316] on section "Insight Is Power TM A new era starts here. Built on more than 3.5 billion high-…" at bounding box center [463, 320] width 926 height 640
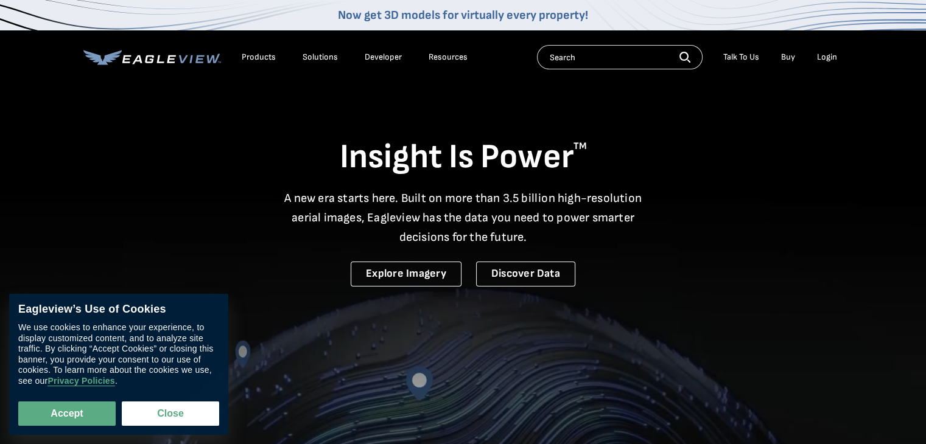
click at [299, 18] on div "Now get 3D models for virtually every property!" at bounding box center [463, 15] width 926 height 30
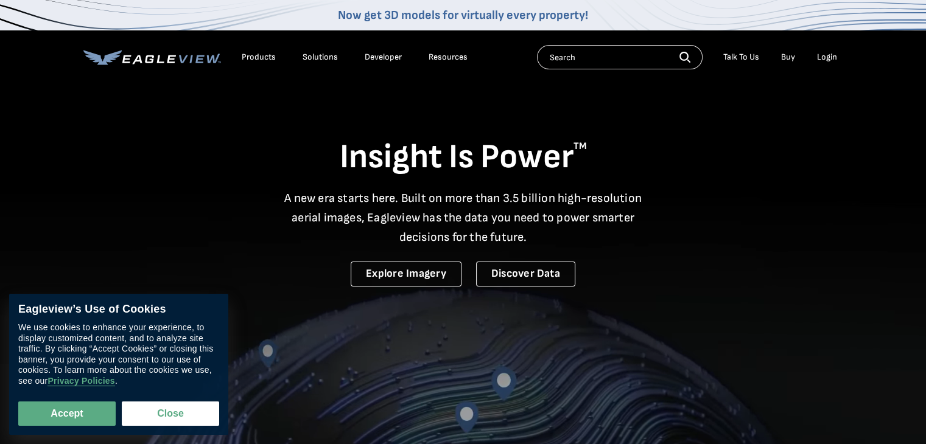
drag, startPoint x: 299, startPoint y: 18, endPoint x: 616, endPoint y: 284, distance: 413.3
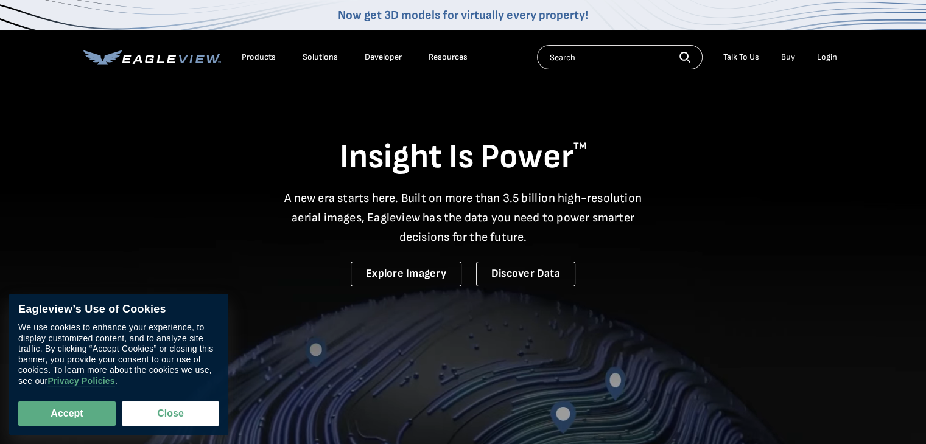
click at [616, 284] on div "Insight Is Power TM A new era starts here. Built on more than 3.5 billion high-…" at bounding box center [462, 185] width 759 height 204
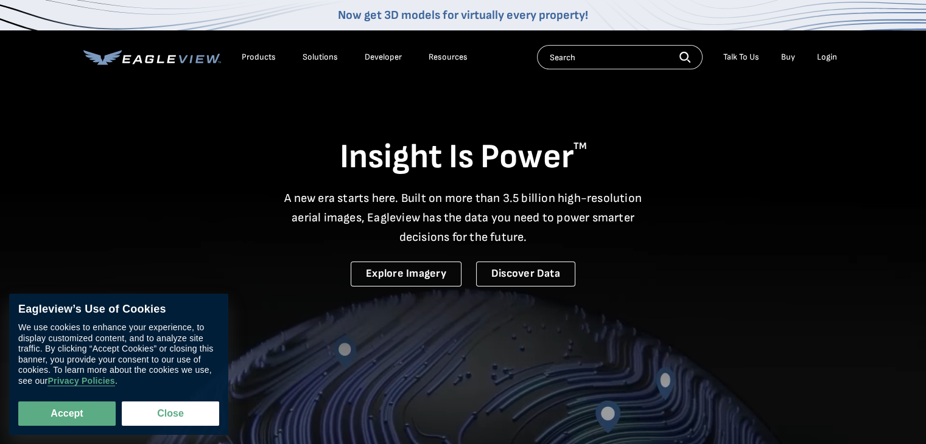
click at [616, 284] on div "Insight Is Power TM A new era starts here. Built on more than 3.5 billion high-…" at bounding box center [462, 185] width 759 height 204
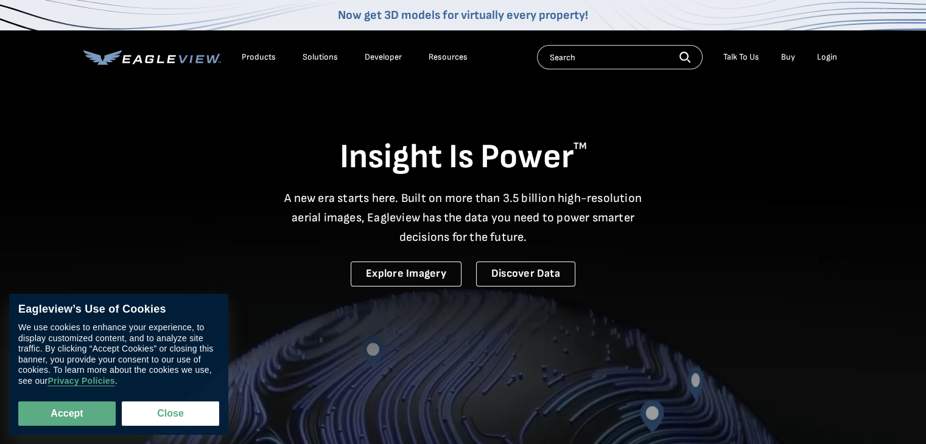
drag, startPoint x: 616, startPoint y: 284, endPoint x: 326, endPoint y: 21, distance: 390.8
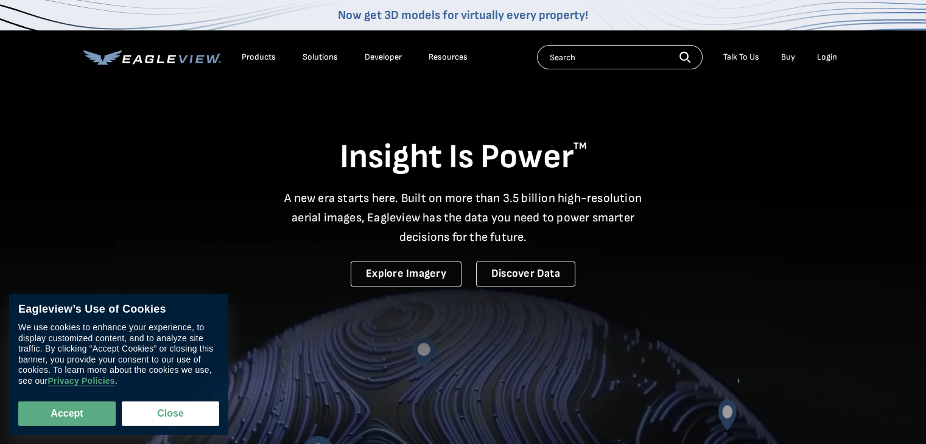
click at [326, 154] on h1 "Insight Is Power TM" at bounding box center [462, 157] width 759 height 43
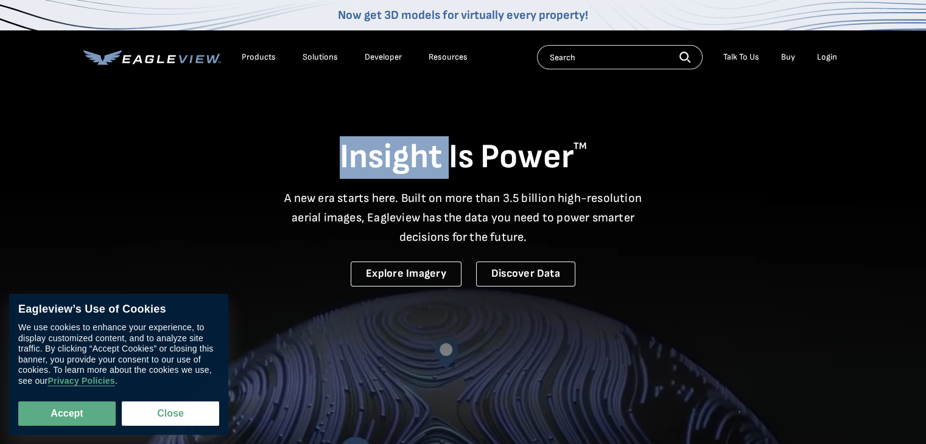
click at [326, 154] on h1 "Insight Is Power TM" at bounding box center [462, 157] width 759 height 43
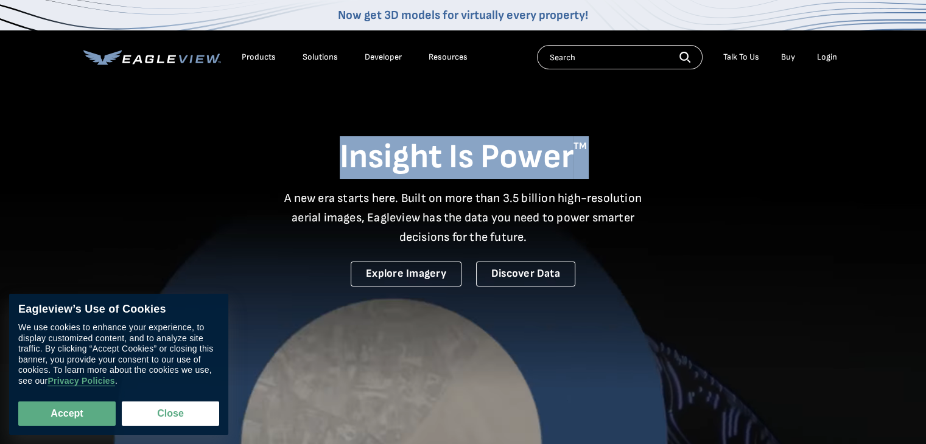
click at [326, 154] on h1 "Insight Is Power TM" at bounding box center [462, 157] width 759 height 43
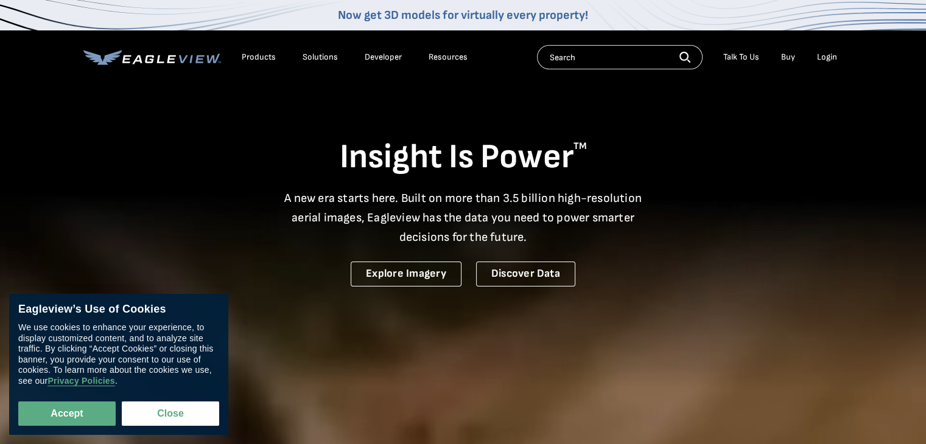
drag, startPoint x: 326, startPoint y: 154, endPoint x: 460, endPoint y: 302, distance: 199.9
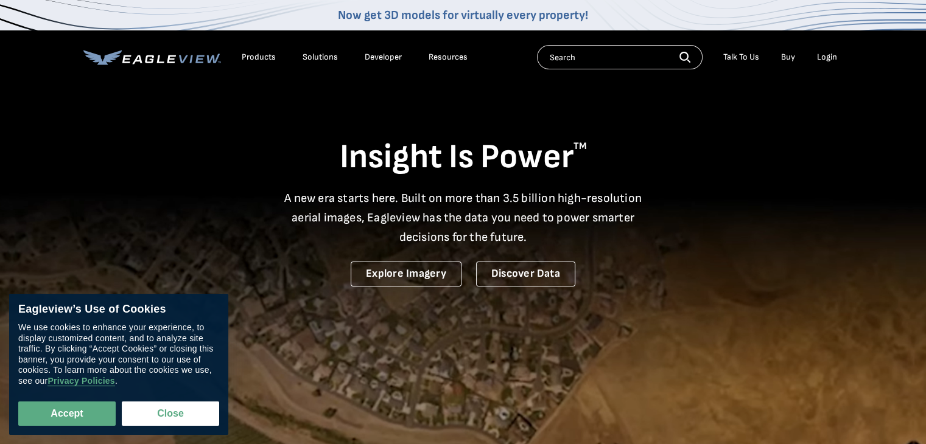
click at [460, 302] on section "Insight Is Power TM A new era starts here. Built on more than 3.5 billion high-…" at bounding box center [463, 320] width 926 height 640
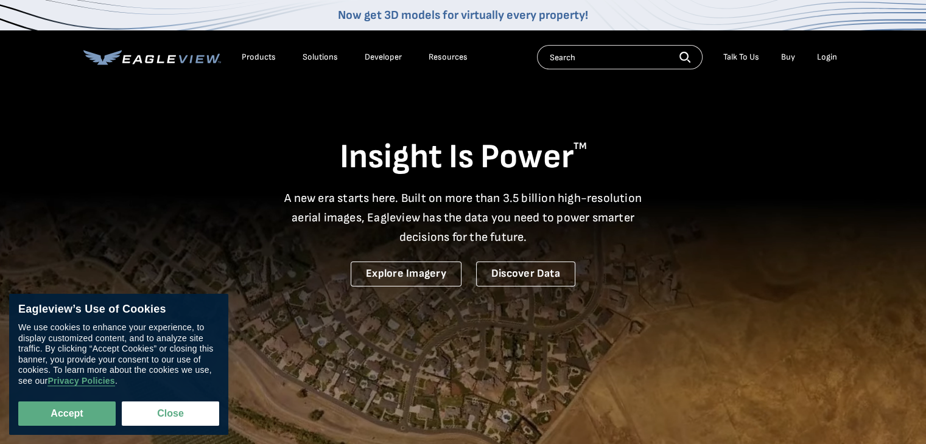
click at [457, 226] on p "A new era starts here. Built on more than 3.5 billion high-resolution aerial im…" at bounding box center [463, 218] width 372 height 58
click at [536, 243] on p "A new era starts here. Built on more than 3.5 billion high-resolution aerial im…" at bounding box center [463, 218] width 372 height 58
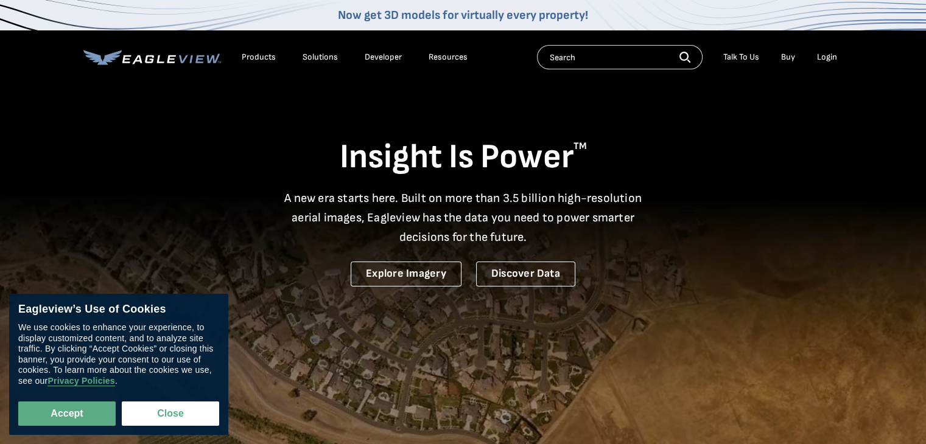
drag, startPoint x: 536, startPoint y: 243, endPoint x: 305, endPoint y: 153, distance: 246.8
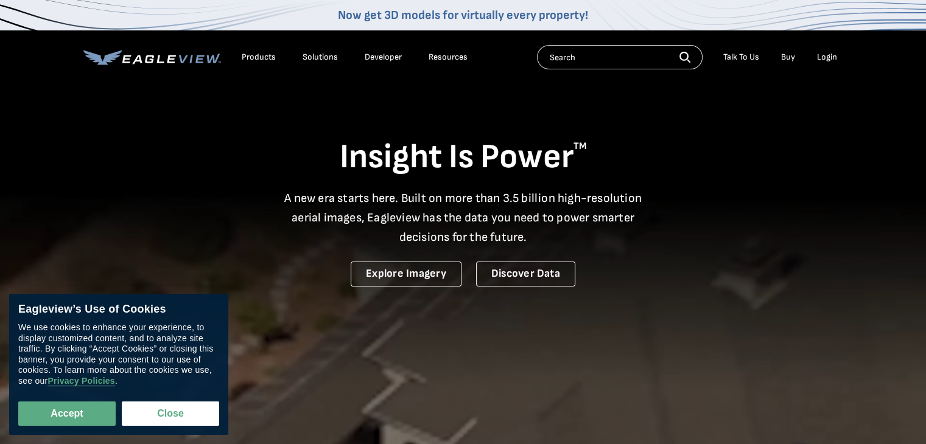
click at [305, 153] on div "Insight Is Power TM A new era starts here. Built on more than 3.5 billion high-…" at bounding box center [462, 185] width 759 height 204
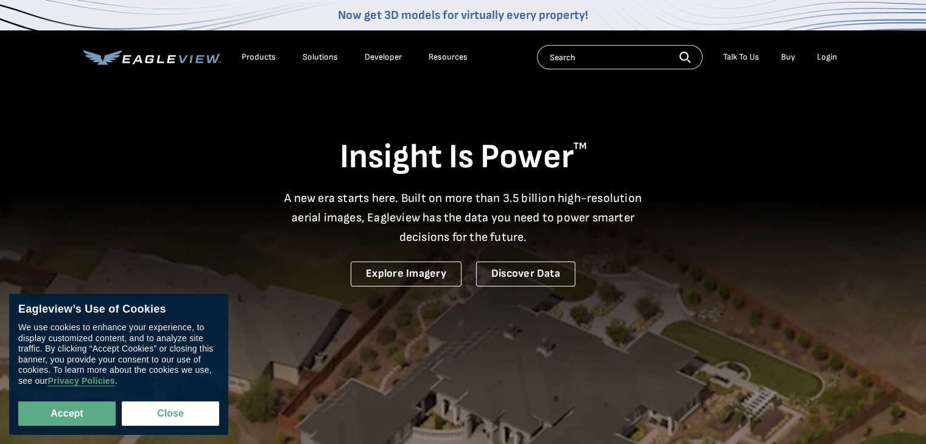
click at [305, 153] on h1 "Insight Is Power TM" at bounding box center [462, 157] width 759 height 43
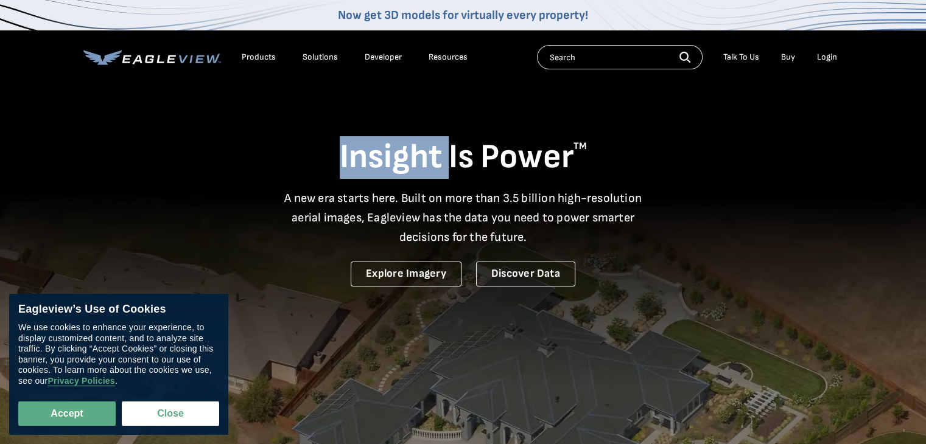
click at [305, 153] on h1 "Insight Is Power TM" at bounding box center [462, 157] width 759 height 43
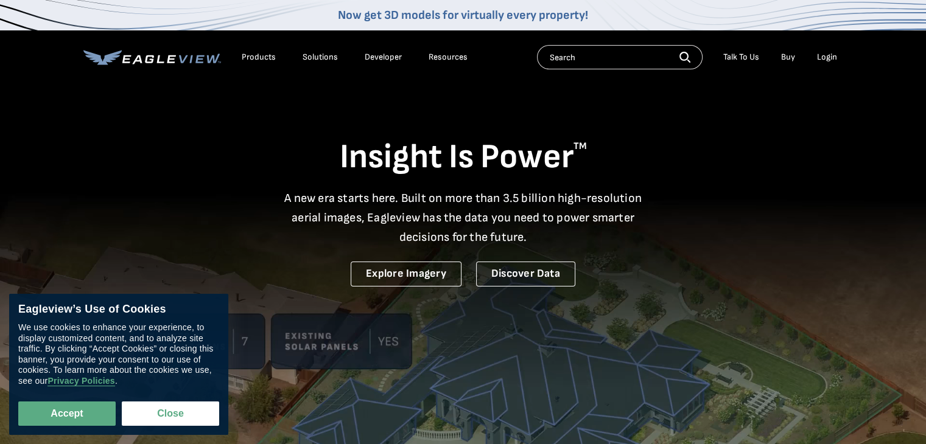
drag, startPoint x: 305, startPoint y: 153, endPoint x: 593, endPoint y: 332, distance: 338.6
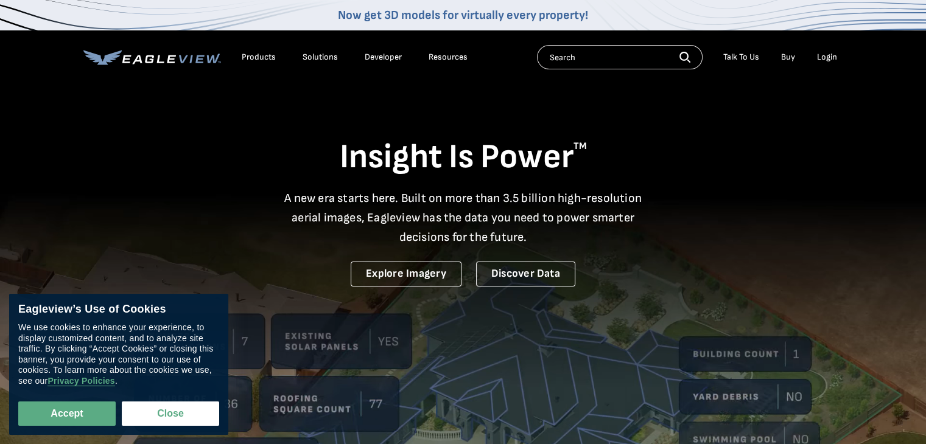
click at [593, 332] on section "Insight Is Power TM A new era starts here. Built on more than 3.5 billion high-…" at bounding box center [463, 320] width 926 height 640
click at [593, 332] on video at bounding box center [463, 320] width 926 height 640
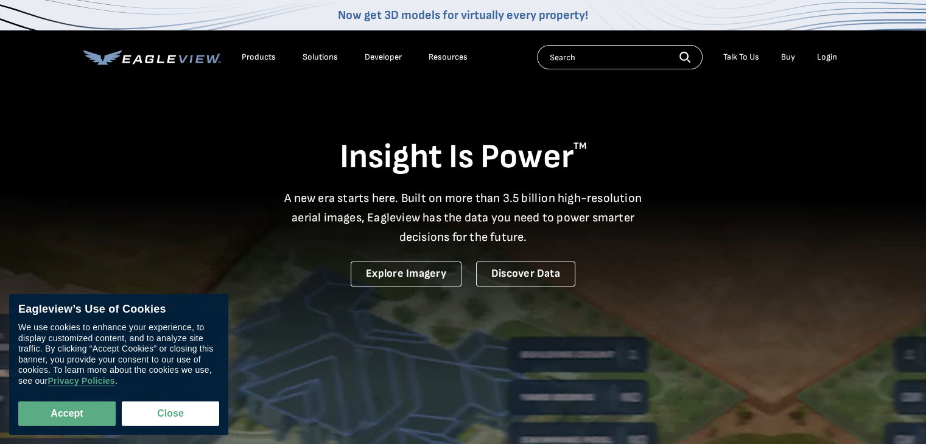
drag, startPoint x: 593, startPoint y: 332, endPoint x: 397, endPoint y: 131, distance: 280.6
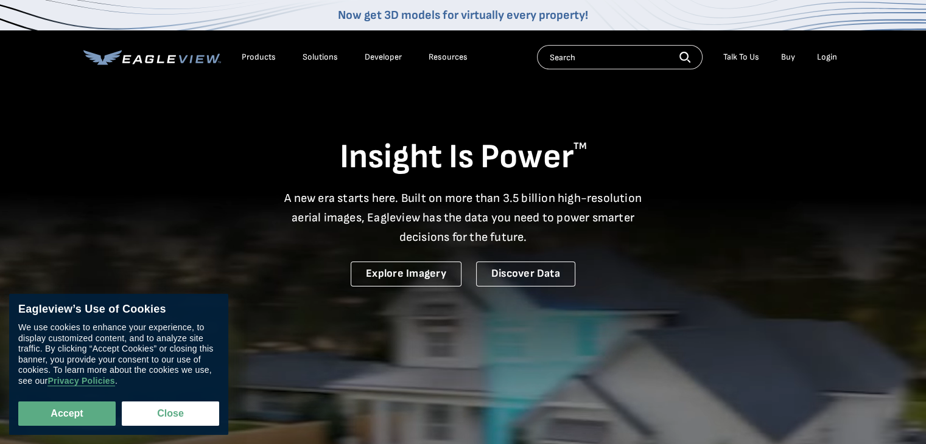
click at [397, 131] on section "Insight Is Power TM A new era starts here. Built on more than 3.5 billion high-…" at bounding box center [463, 320] width 926 height 640
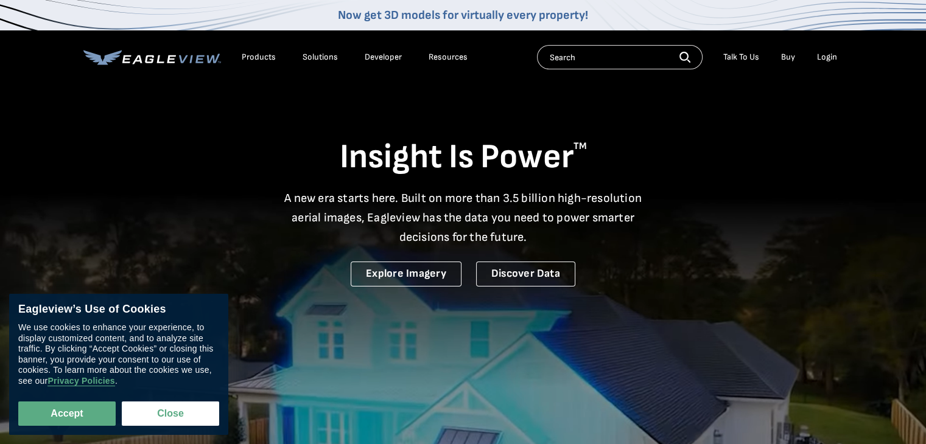
click at [397, 131] on div "Insight Is Power TM A new era starts here. Built on more than 3.5 billion high-…" at bounding box center [462, 185] width 759 height 204
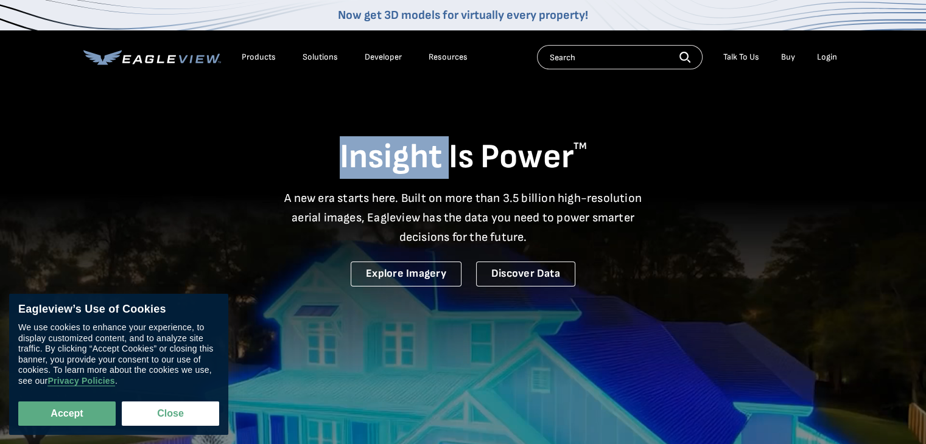
click at [397, 131] on div "Insight Is Power TM A new era starts here. Built on more than 3.5 billion high-…" at bounding box center [462, 185] width 759 height 204
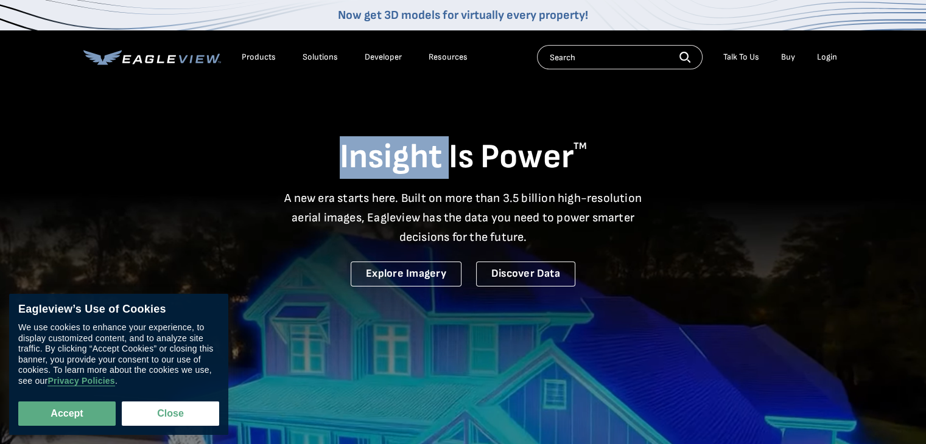
click at [397, 131] on div "Insight Is Power TM A new era starts here. Built on more than 3.5 billion high-…" at bounding box center [462, 185] width 759 height 204
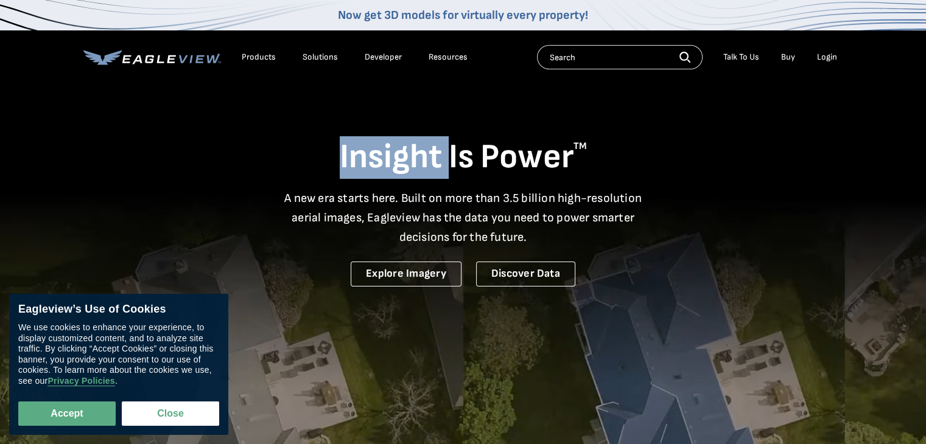
click at [397, 131] on div "Insight Is Power TM A new era starts here. Built on more than 3.5 billion high-…" at bounding box center [462, 185] width 759 height 204
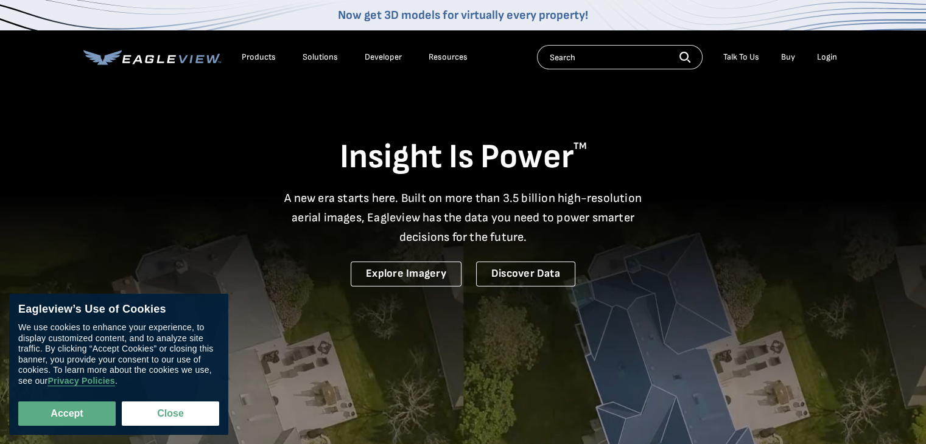
drag, startPoint x: 397, startPoint y: 131, endPoint x: 555, endPoint y: 295, distance: 227.7
click at [555, 295] on section "Insight Is Power TM A new era starts here. Built on more than 3.5 billion high-…" at bounding box center [463, 320] width 926 height 640
click at [555, 295] on video at bounding box center [463, 320] width 926 height 640
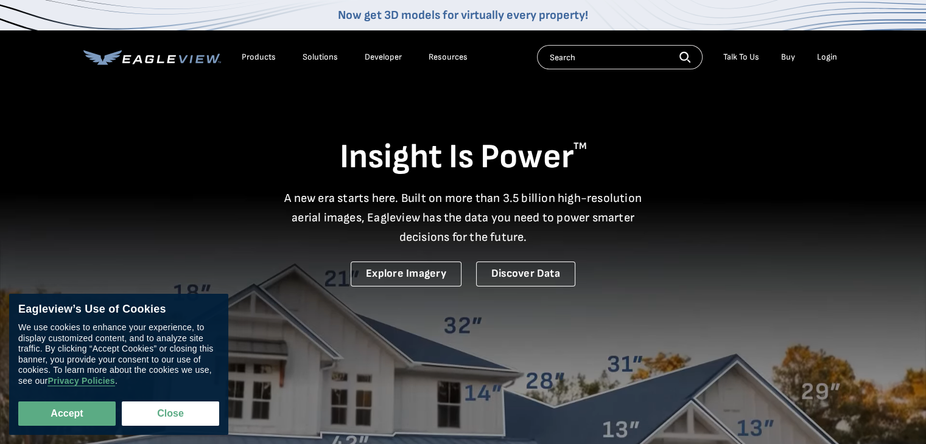
drag, startPoint x: 555, startPoint y: 295, endPoint x: 340, endPoint y: 144, distance: 263.0
click at [340, 144] on section "Insight Is Power TM A new era starts here. Built on more than 3.5 billion high-…" at bounding box center [463, 320] width 926 height 640
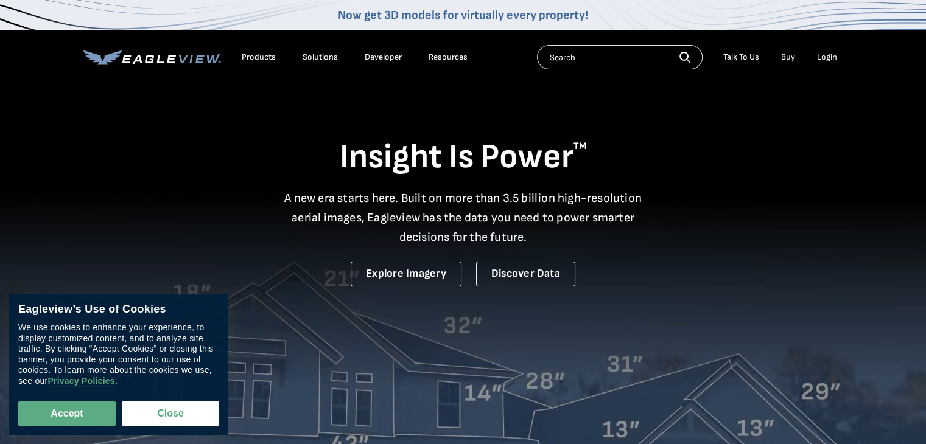
click at [340, 144] on h1 "Insight Is Power TM" at bounding box center [462, 157] width 759 height 43
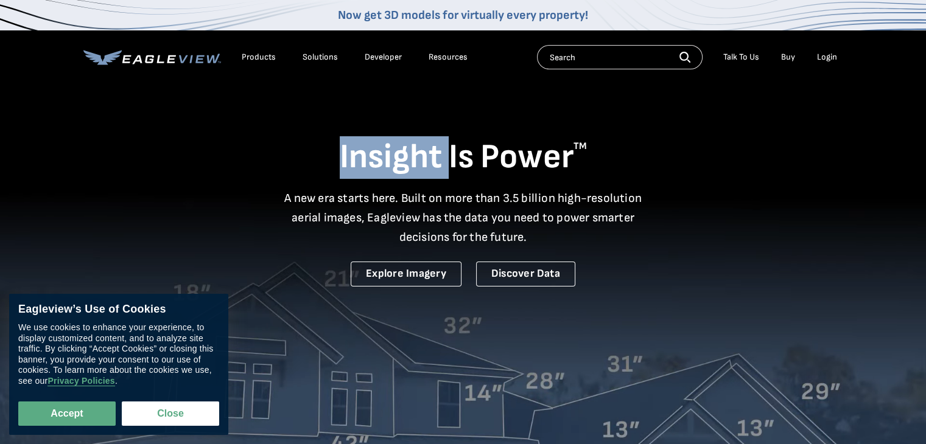
click at [340, 144] on h1 "Insight Is Power TM" at bounding box center [462, 157] width 759 height 43
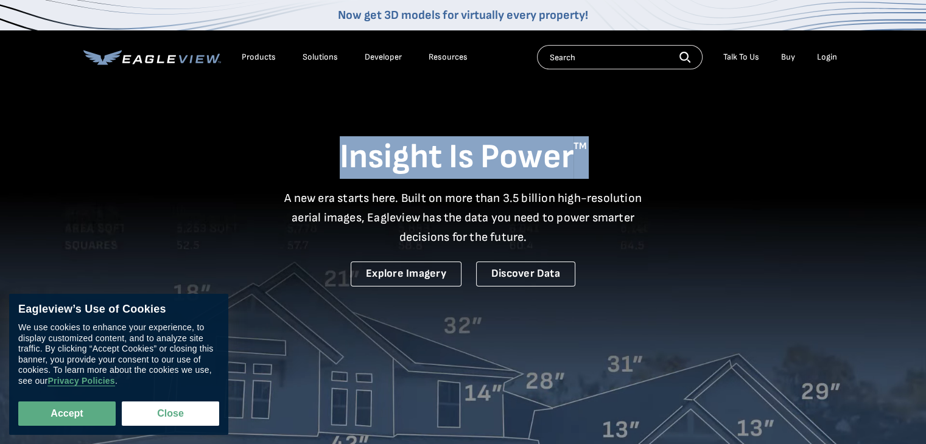
click at [340, 144] on h1 "Insight Is Power TM" at bounding box center [462, 157] width 759 height 43
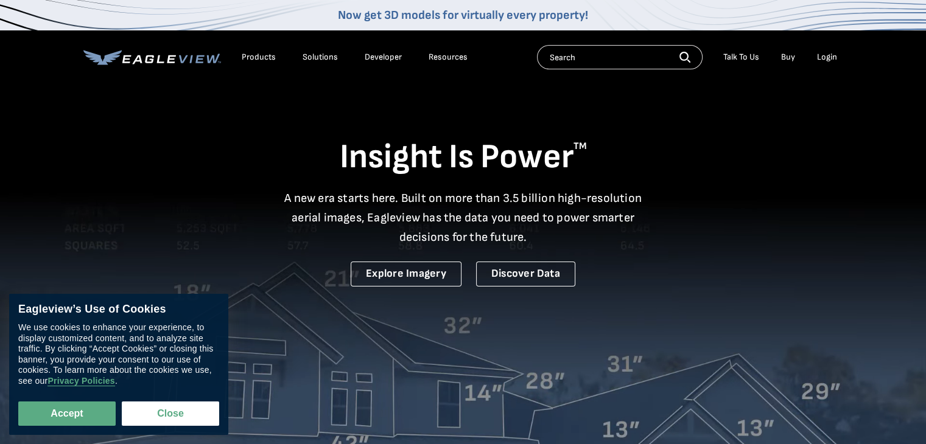
drag, startPoint x: 340, startPoint y: 144, endPoint x: 523, endPoint y: 293, distance: 236.2
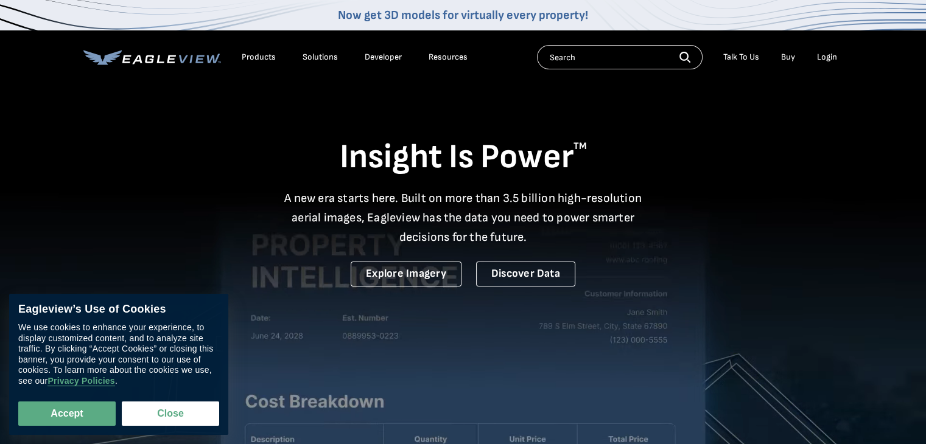
click at [523, 293] on section "Insight Is Power TM A new era starts here. Built on more than 3.5 billion high-…" at bounding box center [463, 320] width 926 height 640
click at [523, 293] on video at bounding box center [463, 320] width 926 height 640
drag, startPoint x: 523, startPoint y: 293, endPoint x: 408, endPoint y: 157, distance: 178.4
click at [408, 157] on section "Insight Is Power TM A new era starts here. Built on more than 3.5 billion high-…" at bounding box center [463, 320] width 926 height 640
click at [408, 157] on h1 "Insight Is Power TM" at bounding box center [462, 157] width 759 height 43
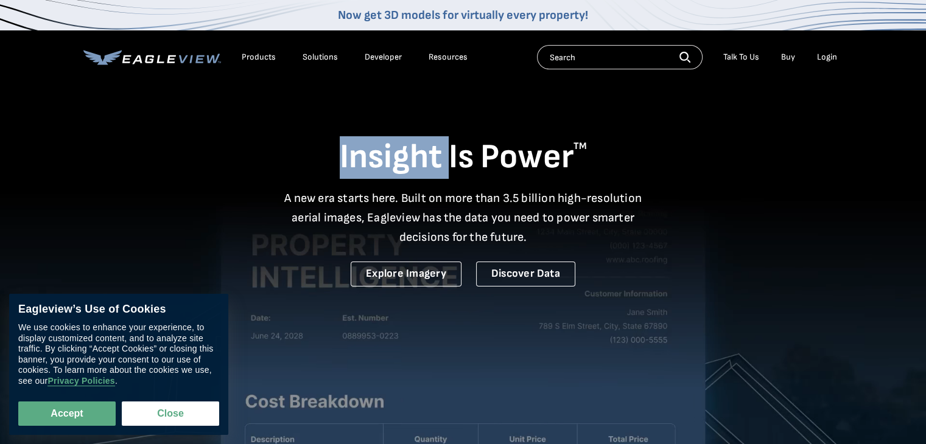
click at [408, 157] on h1 "Insight Is Power TM" at bounding box center [462, 157] width 759 height 43
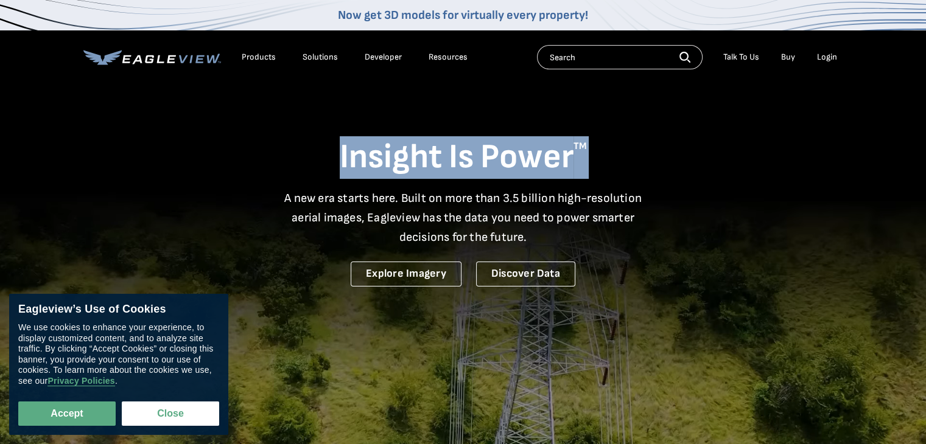
click at [408, 157] on h1 "Insight Is Power TM" at bounding box center [462, 157] width 759 height 43
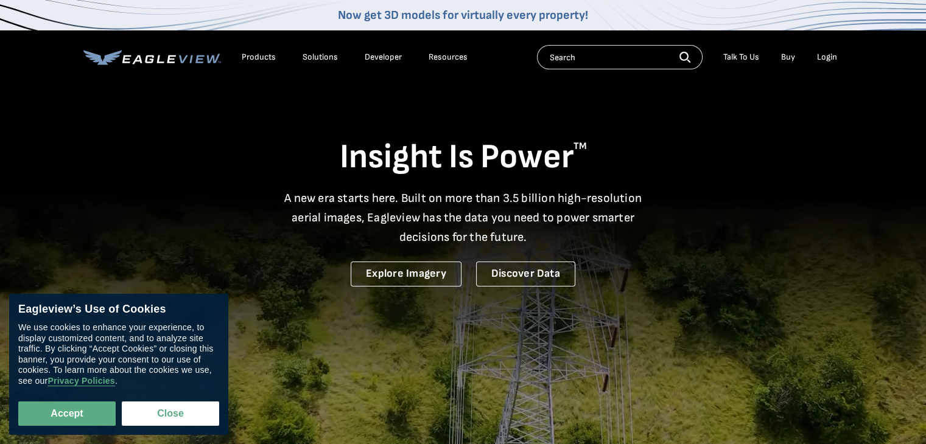
drag, startPoint x: 408, startPoint y: 157, endPoint x: 531, endPoint y: 312, distance: 198.0
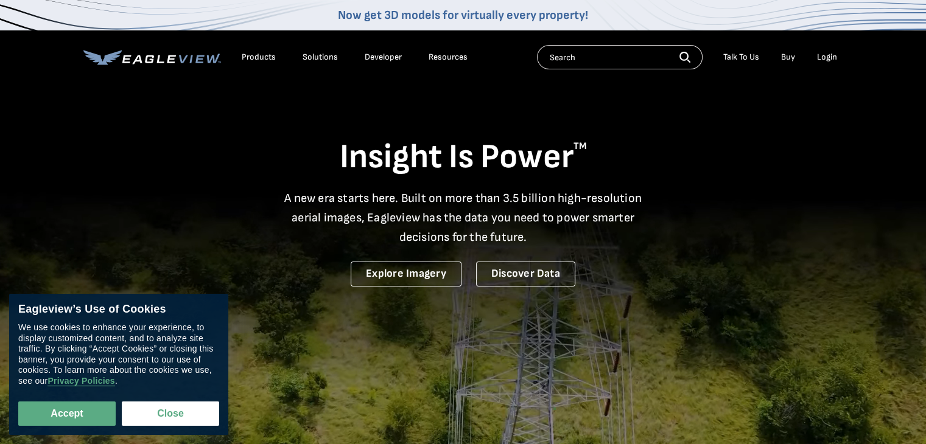
click at [531, 312] on section "Insight Is Power TM A new era starts here. Built on more than 3.5 billion high-…" at bounding box center [463, 320] width 926 height 640
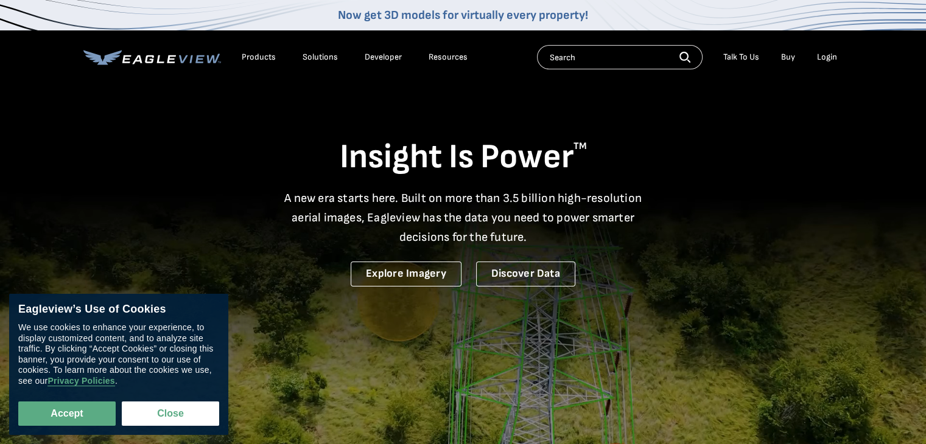
click at [528, 239] on p "A new era starts here. Built on more than 3.5 billion high-resolution aerial im…" at bounding box center [463, 218] width 372 height 58
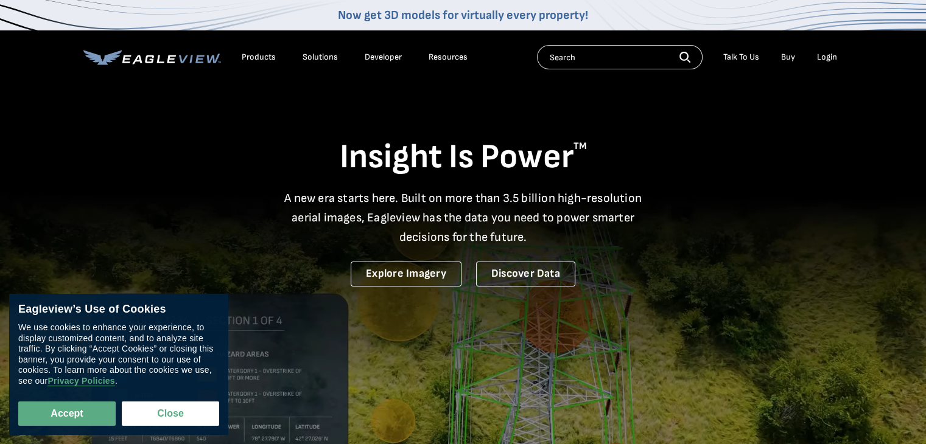
click at [528, 239] on p "A new era starts here. Built on more than 3.5 billion high-resolution aerial im…" at bounding box center [463, 218] width 372 height 58
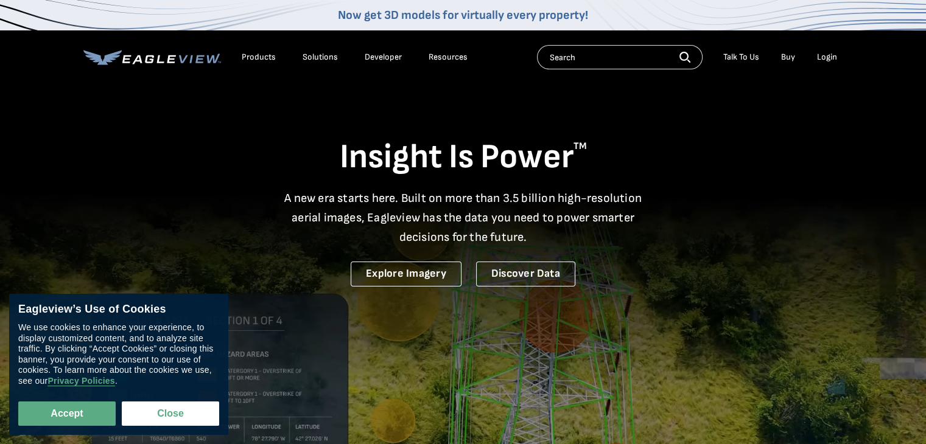
drag, startPoint x: 528, startPoint y: 239, endPoint x: 428, endPoint y: 154, distance: 131.2
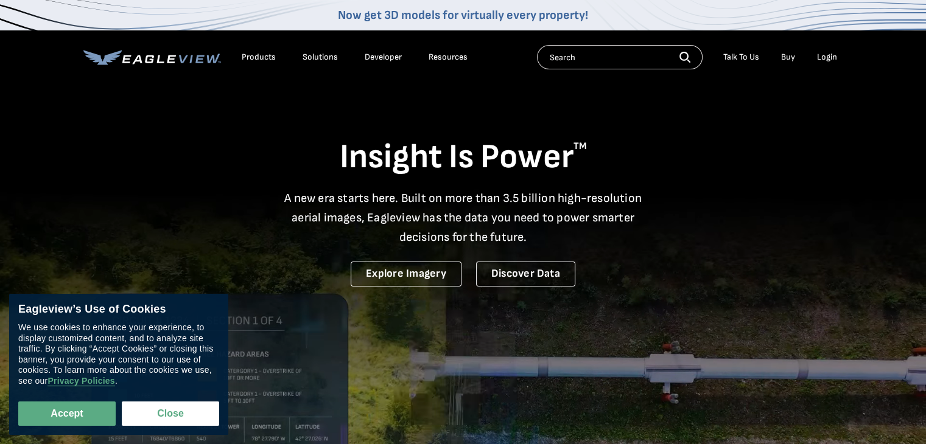
click at [428, 154] on div "Insight Is Power TM A new era starts here. Built on more than 3.5 billion high-…" at bounding box center [462, 185] width 759 height 204
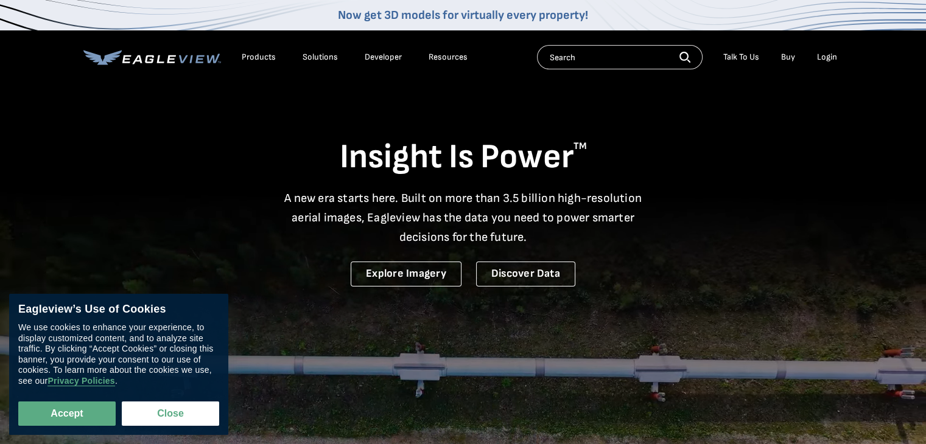
click at [358, 158] on h1 "Insight Is Power TM" at bounding box center [462, 157] width 759 height 43
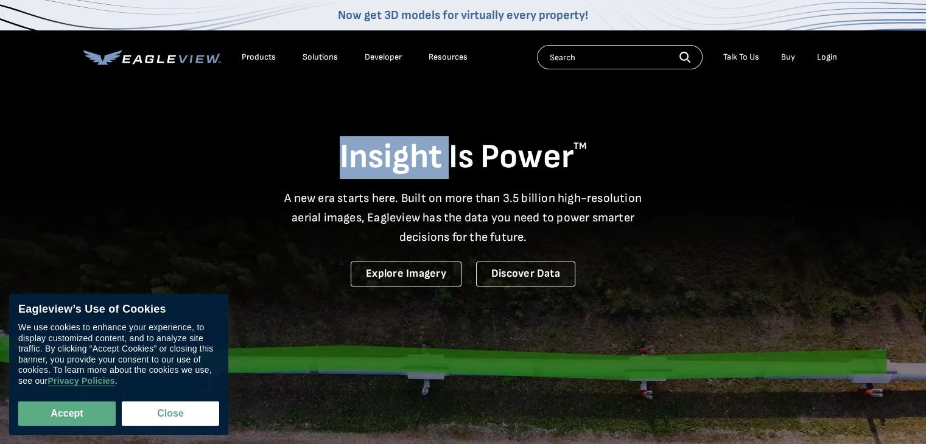
click at [358, 158] on h1 "Insight Is Power TM" at bounding box center [462, 157] width 759 height 43
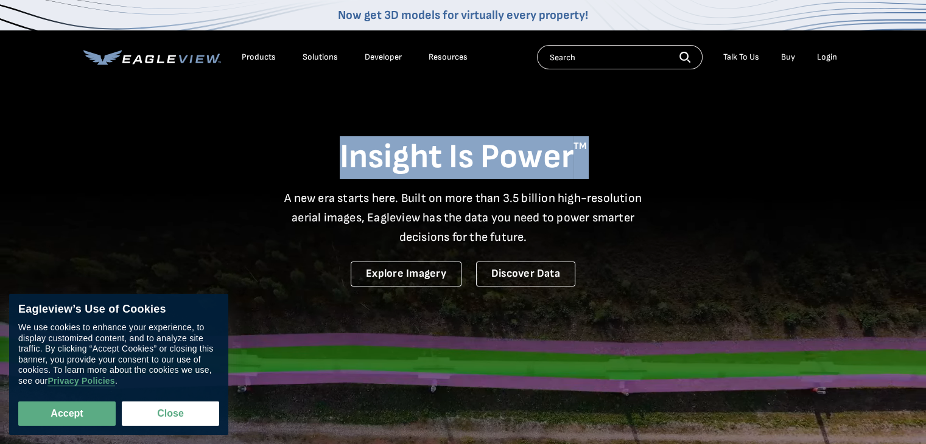
click at [358, 158] on h1 "Insight Is Power TM" at bounding box center [462, 157] width 759 height 43
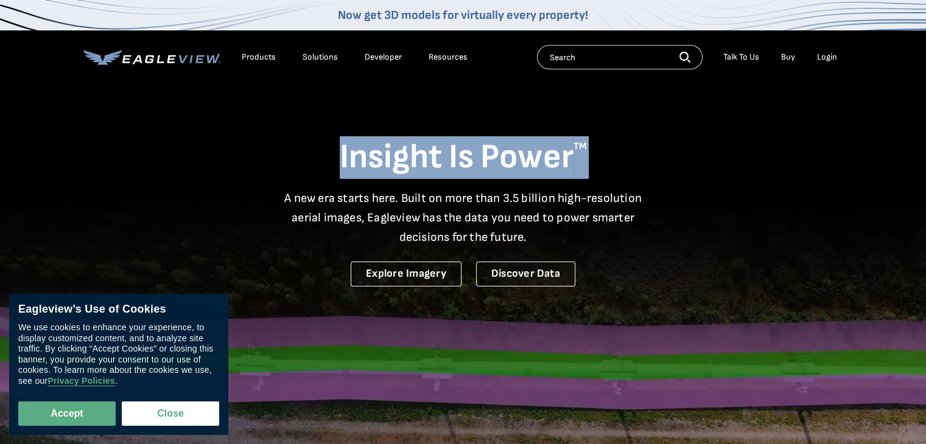
click at [358, 158] on h1 "Insight Is Power TM" at bounding box center [462, 157] width 759 height 43
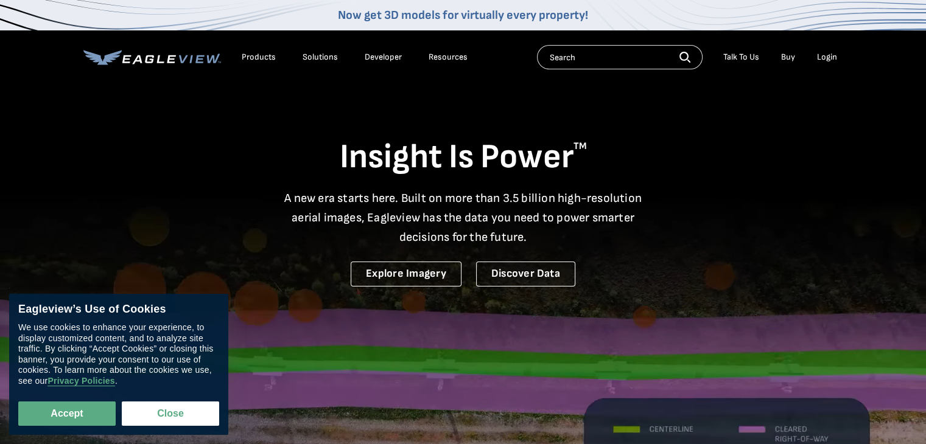
drag, startPoint x: 358, startPoint y: 158, endPoint x: 611, endPoint y: 303, distance: 292.0
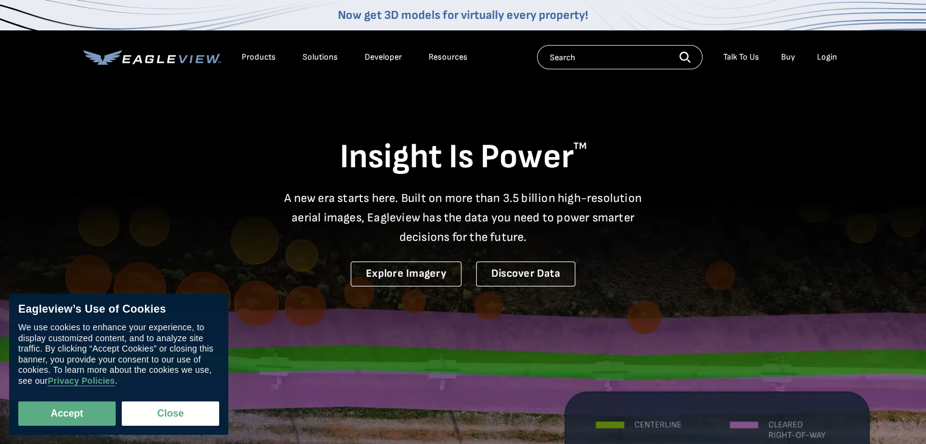
click at [611, 303] on section "Insight Is Power TM A new era starts here. Built on more than 3.5 billion high-…" at bounding box center [463, 320] width 926 height 640
click at [598, 306] on video at bounding box center [463, 320] width 926 height 640
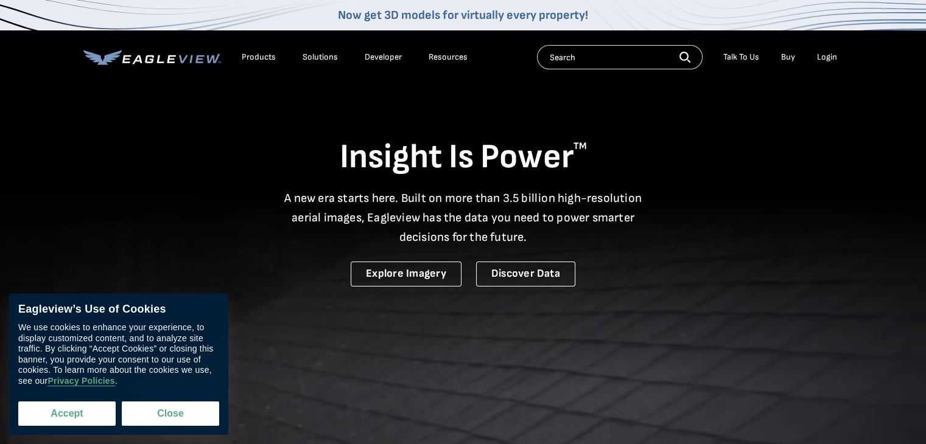
click at [63, 417] on button "Accept" at bounding box center [66, 414] width 97 height 24
checkbox input "true"
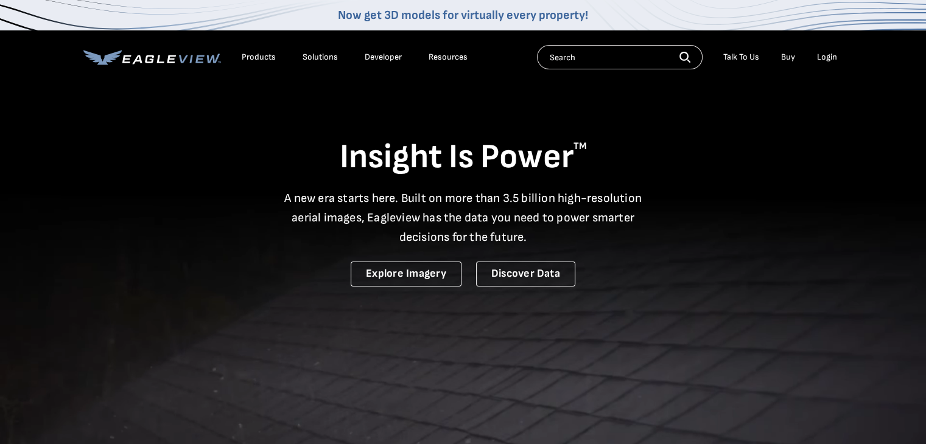
click at [373, 362] on video at bounding box center [463, 320] width 926 height 640
click at [335, 168] on h1 "Insight Is Power TM" at bounding box center [462, 157] width 759 height 43
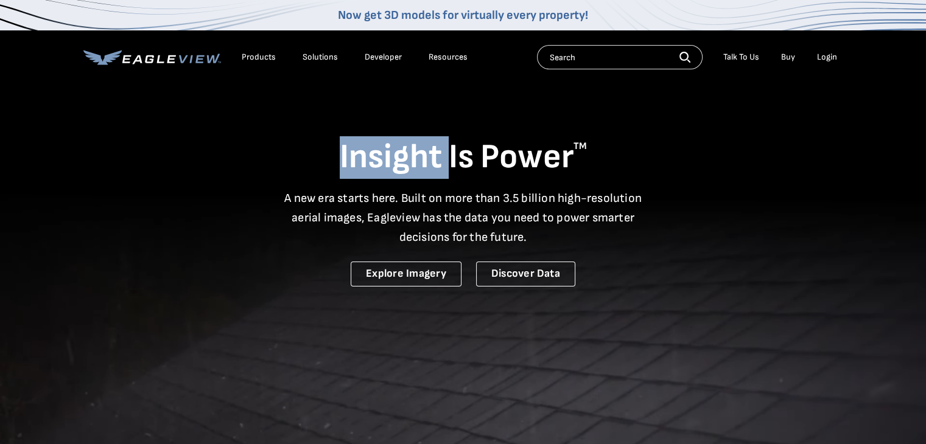
click at [335, 168] on h1 "Insight Is Power TM" at bounding box center [462, 157] width 759 height 43
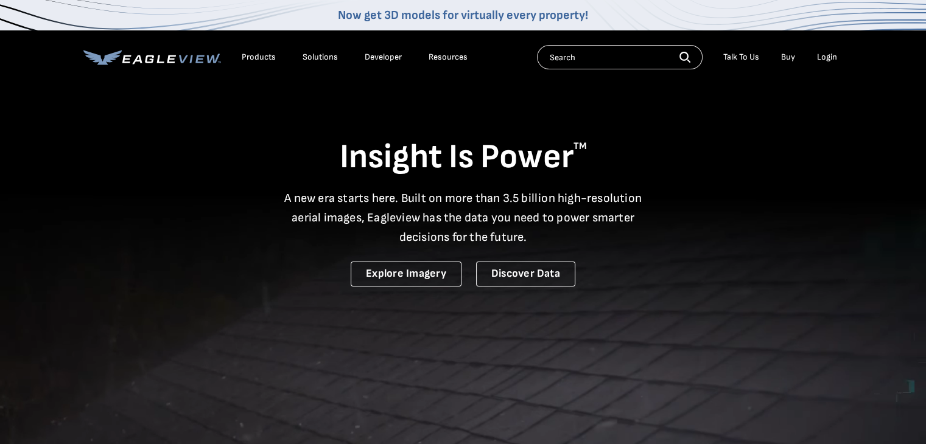
drag, startPoint x: 335, startPoint y: 168, endPoint x: 556, endPoint y: 336, distance: 278.0
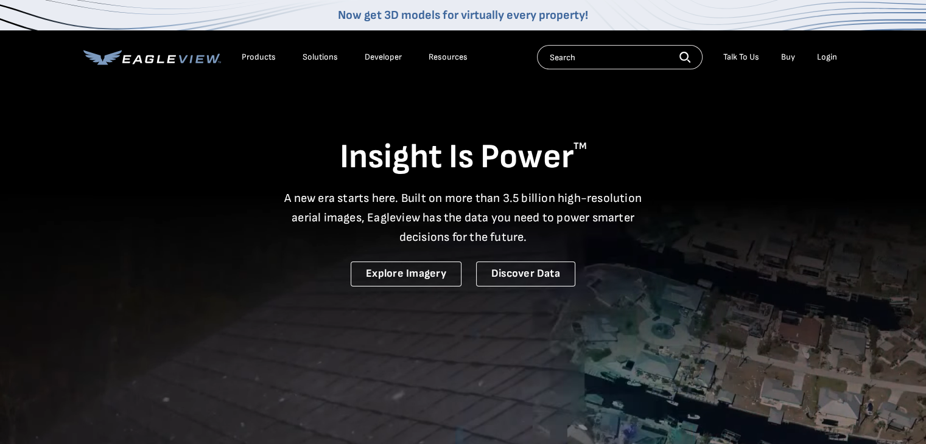
click at [556, 336] on section "Insight Is Power TM A new era starts here. Built on more than 3.5 billion high-…" at bounding box center [463, 320] width 926 height 640
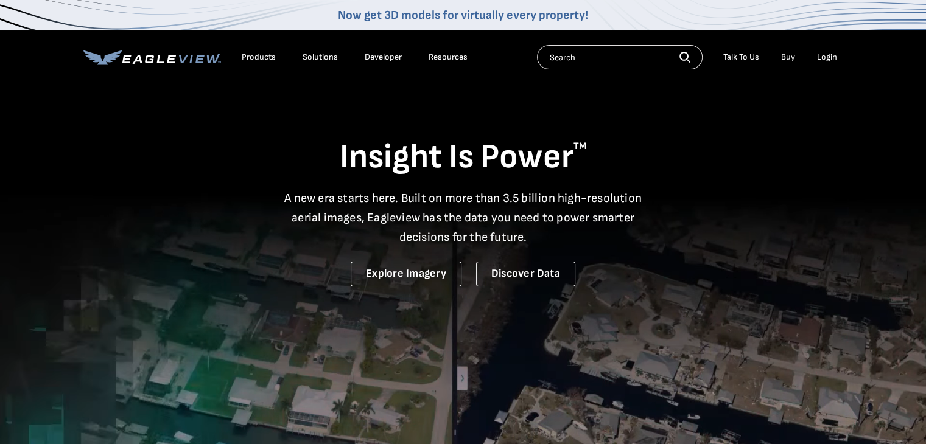
click at [556, 336] on video at bounding box center [463, 320] width 926 height 640
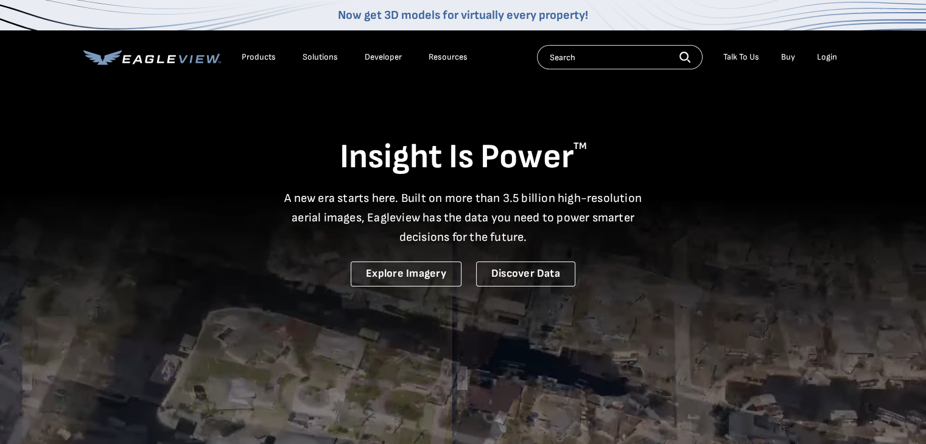
click at [556, 336] on video at bounding box center [463, 320] width 926 height 640
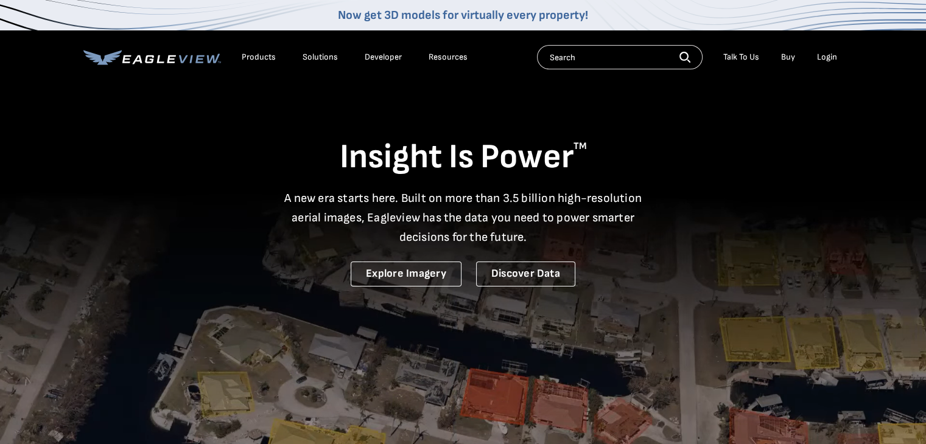
click at [556, 336] on video at bounding box center [463, 320] width 926 height 640
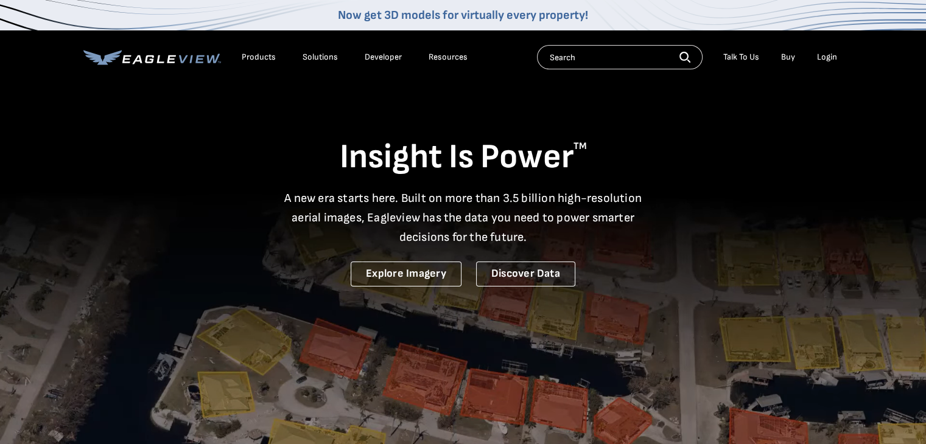
click at [556, 336] on video at bounding box center [463, 320] width 926 height 640
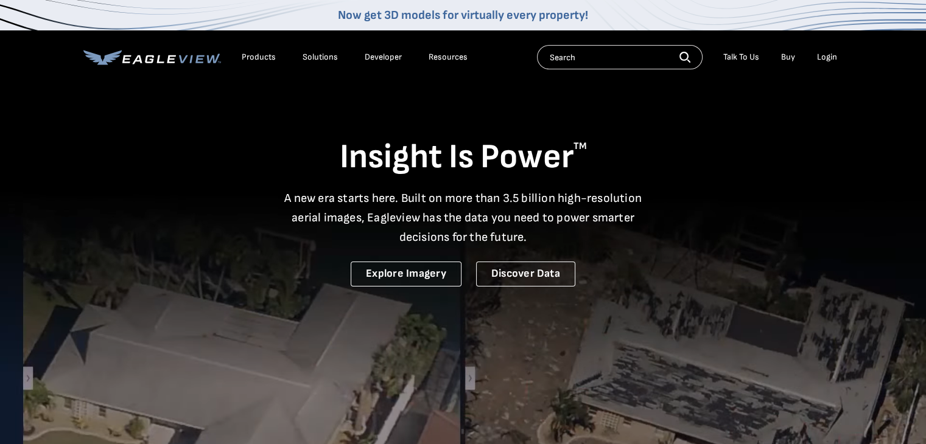
click at [556, 336] on video at bounding box center [463, 320] width 926 height 640
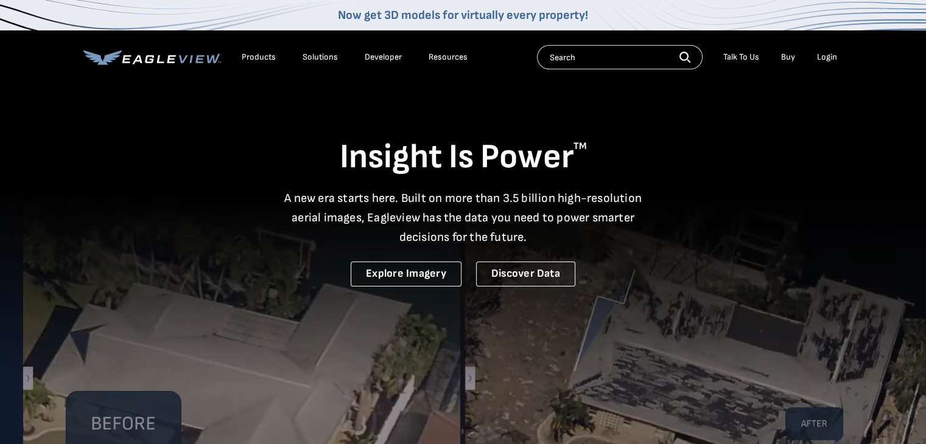
click at [556, 336] on video at bounding box center [463, 320] width 926 height 640
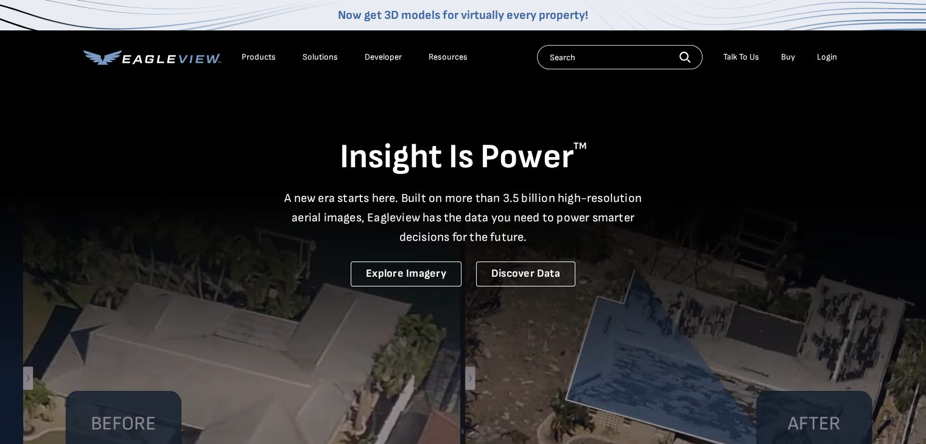
click at [501, 242] on p "A new era starts here. Built on more than 3.5 billion high-resolution aerial im…" at bounding box center [463, 218] width 372 height 58
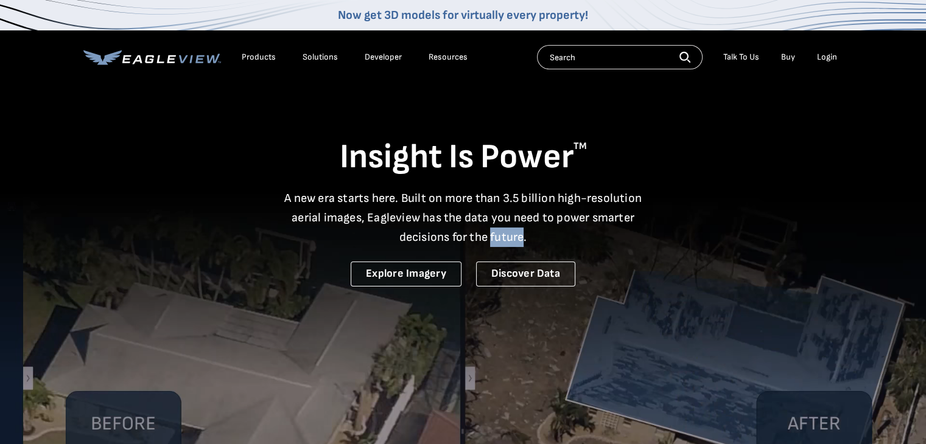
click at [501, 242] on p "A new era starts here. Built on more than 3.5 billion high-resolution aerial im…" at bounding box center [463, 218] width 372 height 58
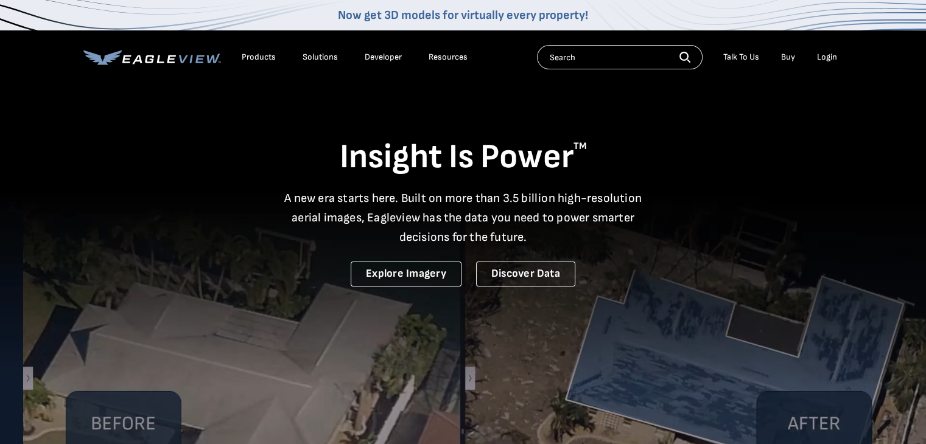
click at [501, 242] on p "A new era starts here. Built on more than 3.5 billion high-resolution aerial im…" at bounding box center [463, 218] width 372 height 58
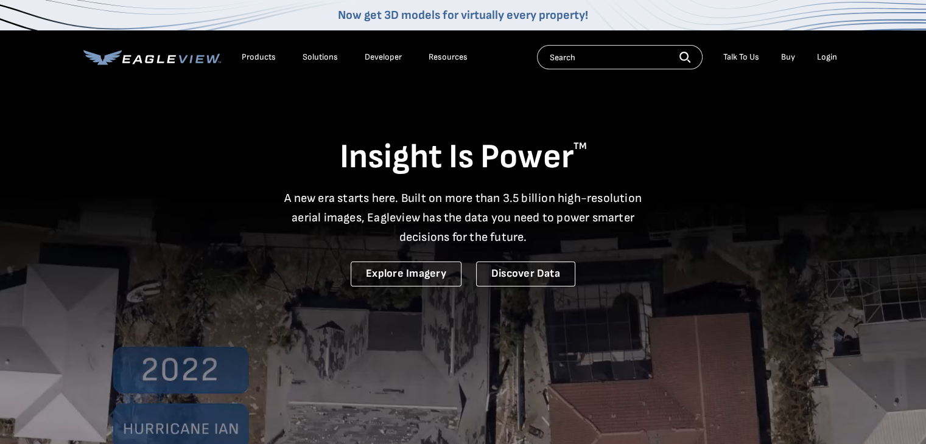
click at [501, 242] on p "A new era starts here. Built on more than 3.5 billion high-resolution aerial im…" at bounding box center [463, 218] width 372 height 58
click at [339, 157] on h1 "Insight Is Power TM" at bounding box center [462, 157] width 759 height 43
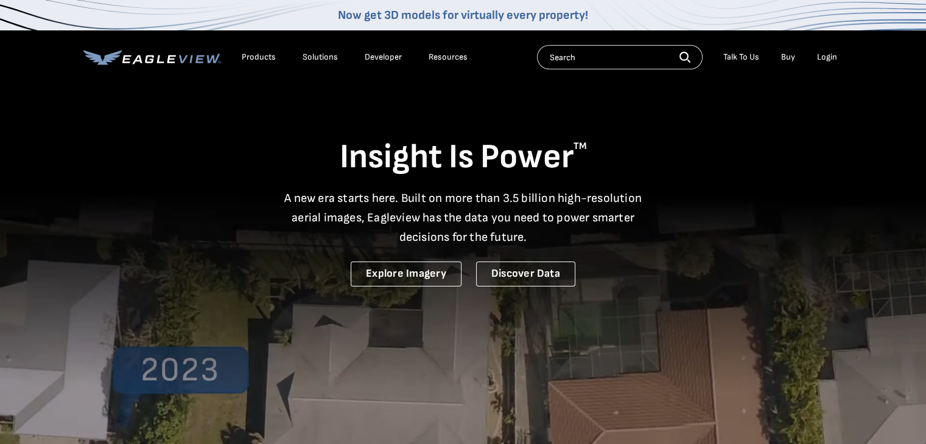
drag, startPoint x: 339, startPoint y: 157, endPoint x: 553, endPoint y: 318, distance: 267.3
click at [553, 318] on section "Insight Is Power TM A new era starts here. Built on more than 3.5 billion high-…" at bounding box center [463, 320] width 926 height 640
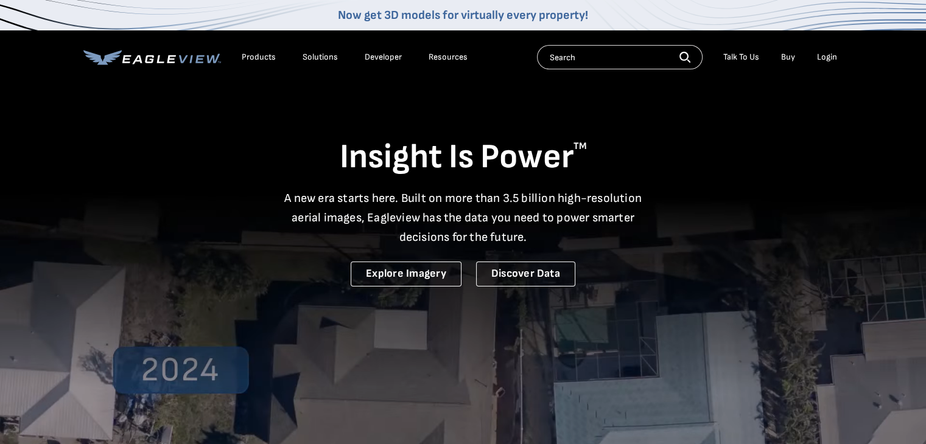
click at [498, 227] on p "A new era starts here. Built on more than 3.5 billion high-resolution aerial im…" at bounding box center [463, 218] width 372 height 58
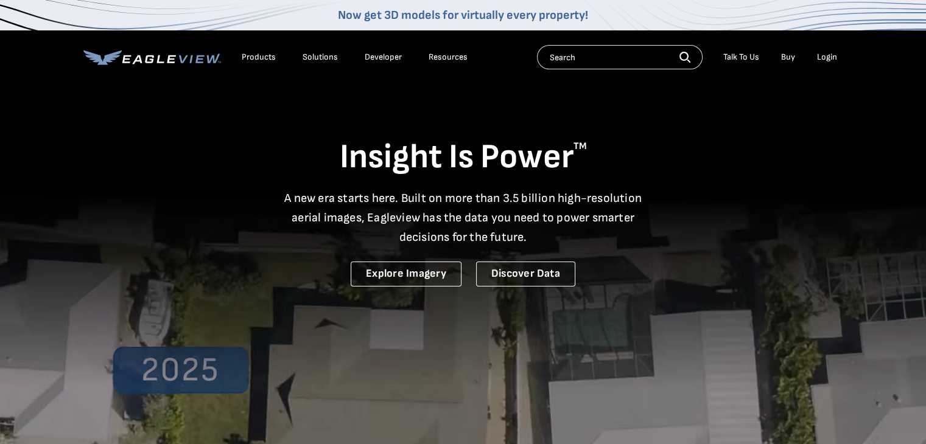
click at [335, 155] on h1 "Insight Is Power TM" at bounding box center [462, 157] width 759 height 43
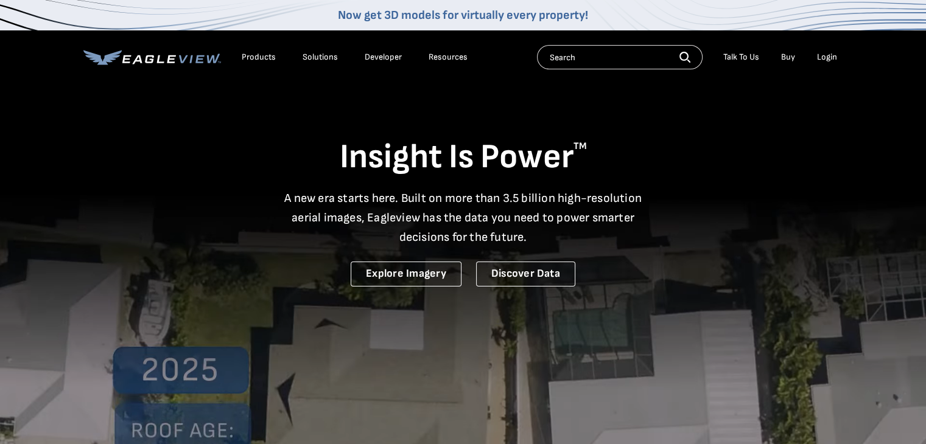
drag, startPoint x: 335, startPoint y: 155, endPoint x: 531, endPoint y: 312, distance: 251.0
click at [531, 312] on section "Insight Is Power TM A new era starts here. Built on more than 3.5 billion high-…" at bounding box center [463, 320] width 926 height 640
click at [462, 190] on p "A new era starts here. Built on more than 3.5 billion high-resolution aerial im…" at bounding box center [463, 218] width 372 height 58
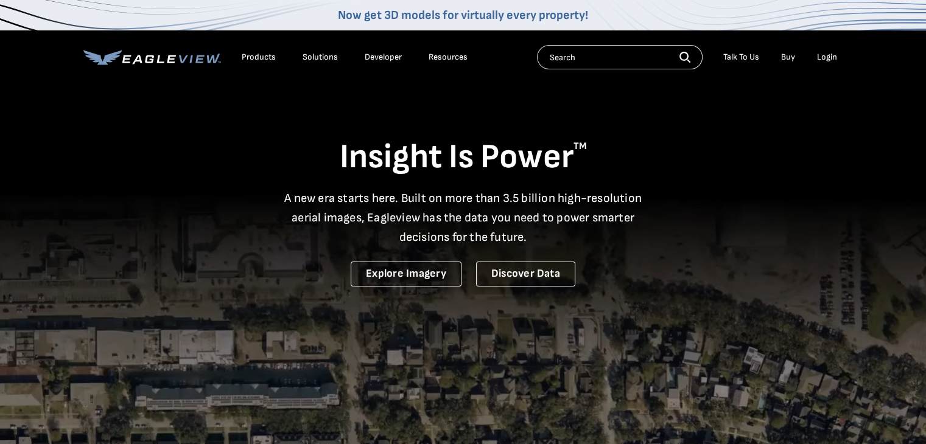
click at [333, 159] on h1 "Insight Is Power TM" at bounding box center [462, 157] width 759 height 43
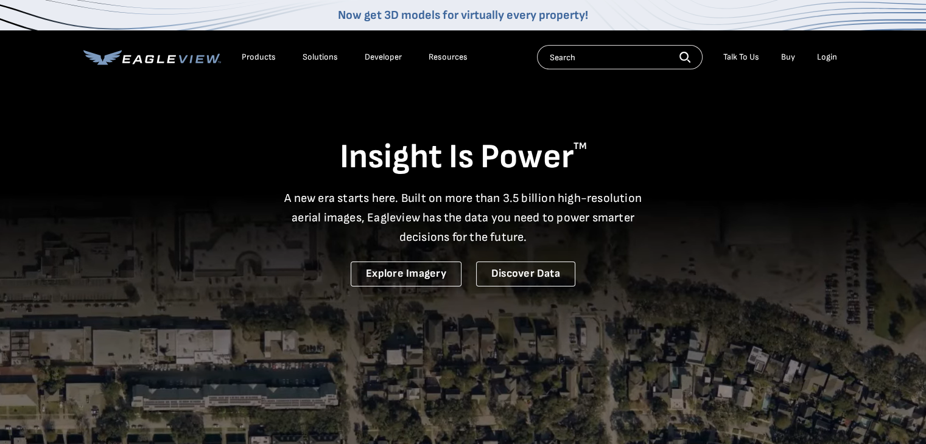
drag, startPoint x: 333, startPoint y: 159, endPoint x: 540, endPoint y: 310, distance: 255.6
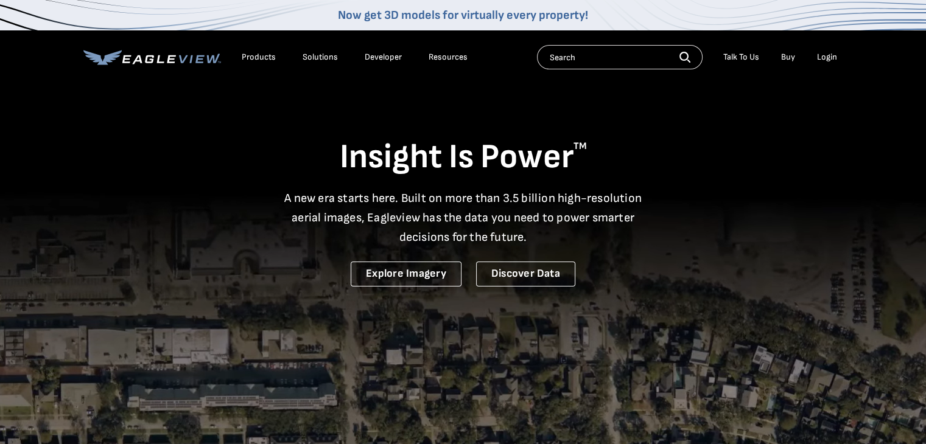
click at [540, 310] on section "Insight Is Power TM A new era starts here. Built on more than 3.5 billion high-…" at bounding box center [463, 320] width 926 height 640
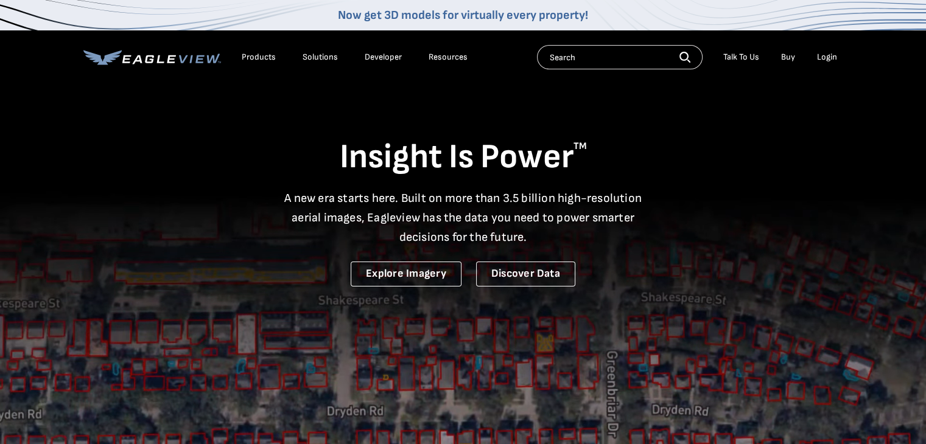
click at [582, 394] on video at bounding box center [463, 320] width 926 height 640
